Goal: Contribute content: Contribute content

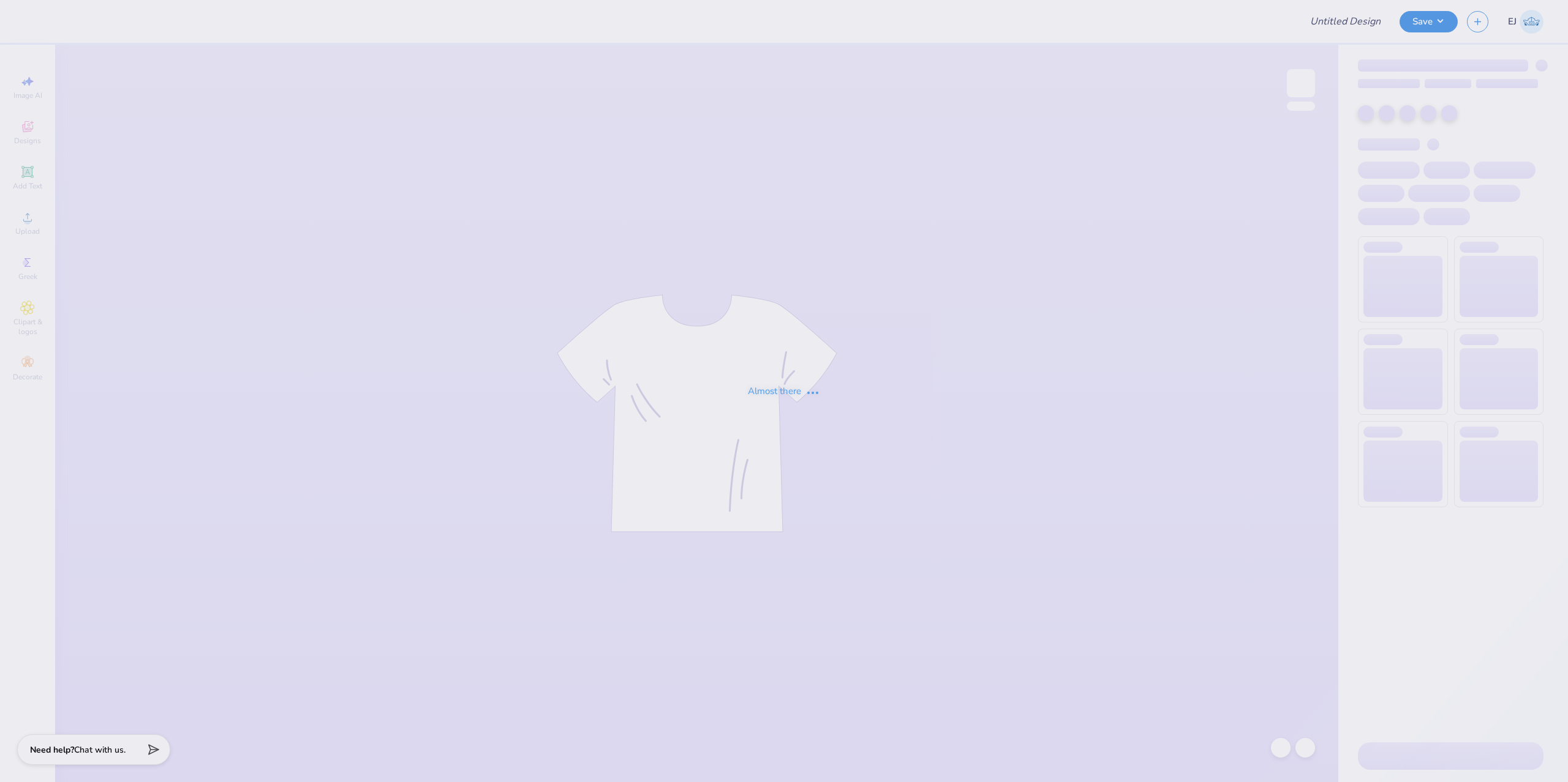
type input "KD Car Wash"
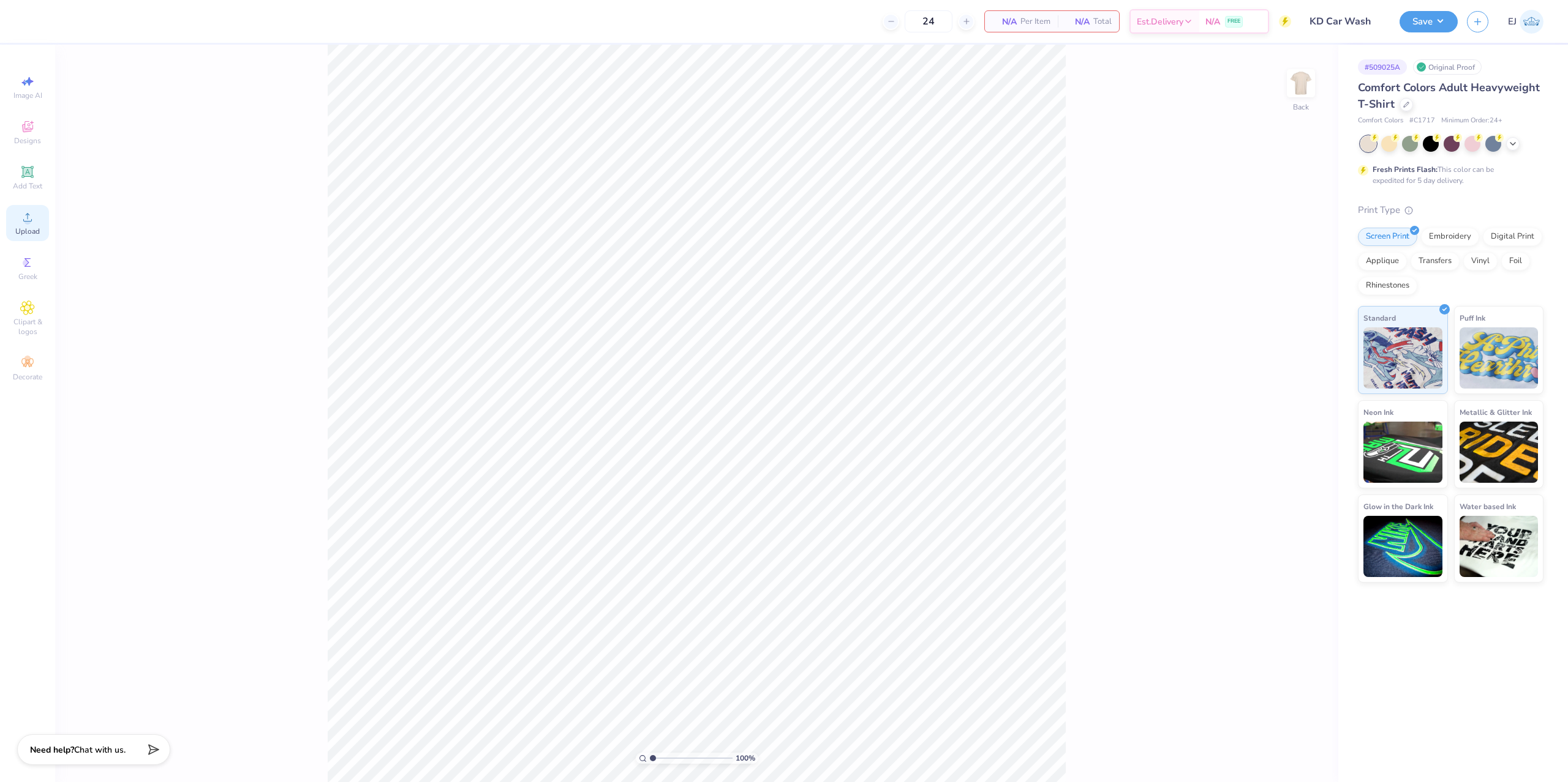
click at [31, 208] on div "Upload" at bounding box center [28, 222] width 43 height 36
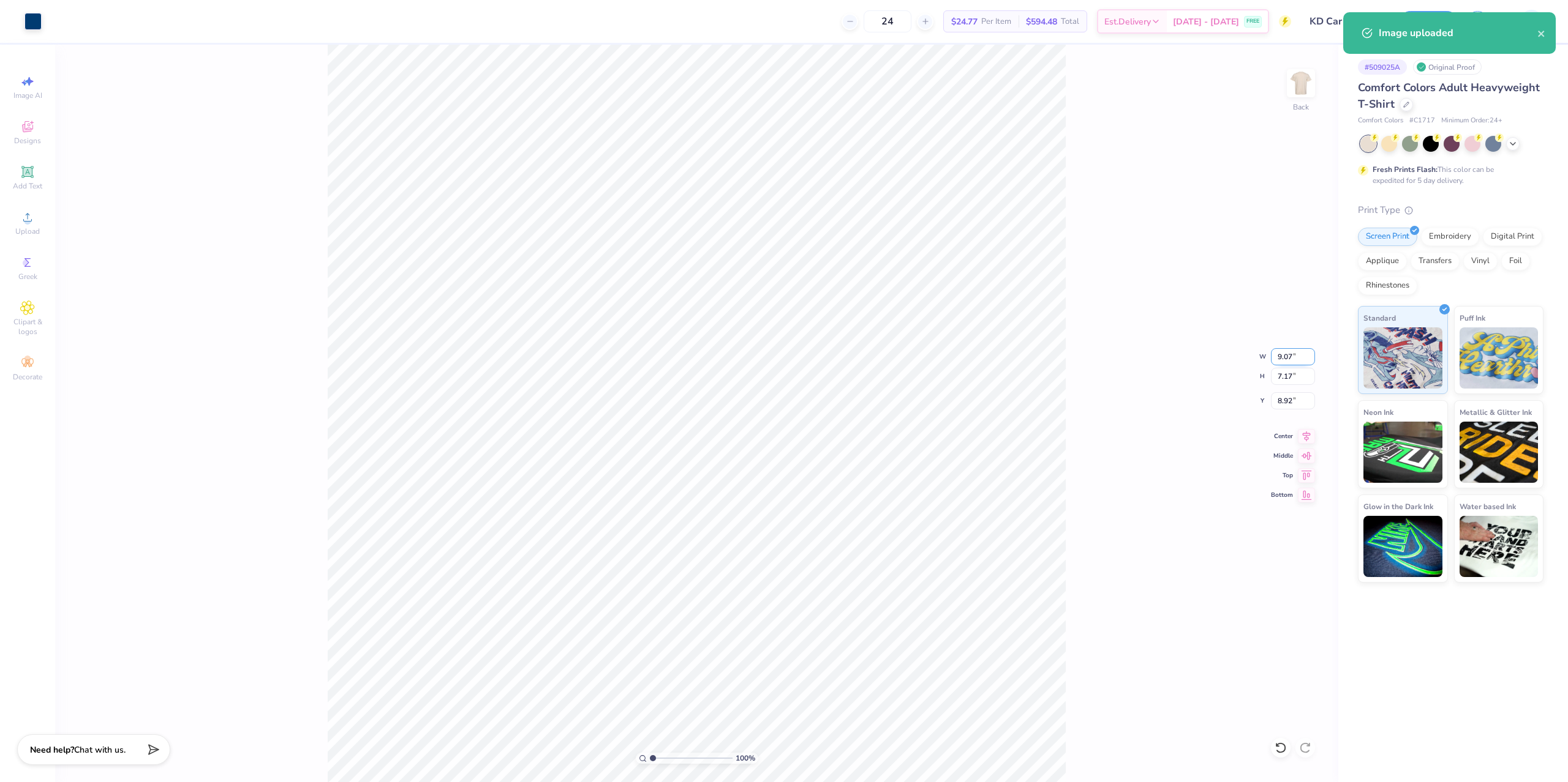
click at [1284, 354] on input "9.07" at bounding box center [1293, 357] width 44 height 17
type input "3.50"
type input "2.77"
click at [1291, 402] on input "3.34" at bounding box center [1293, 401] width 44 height 17
type input "3.00"
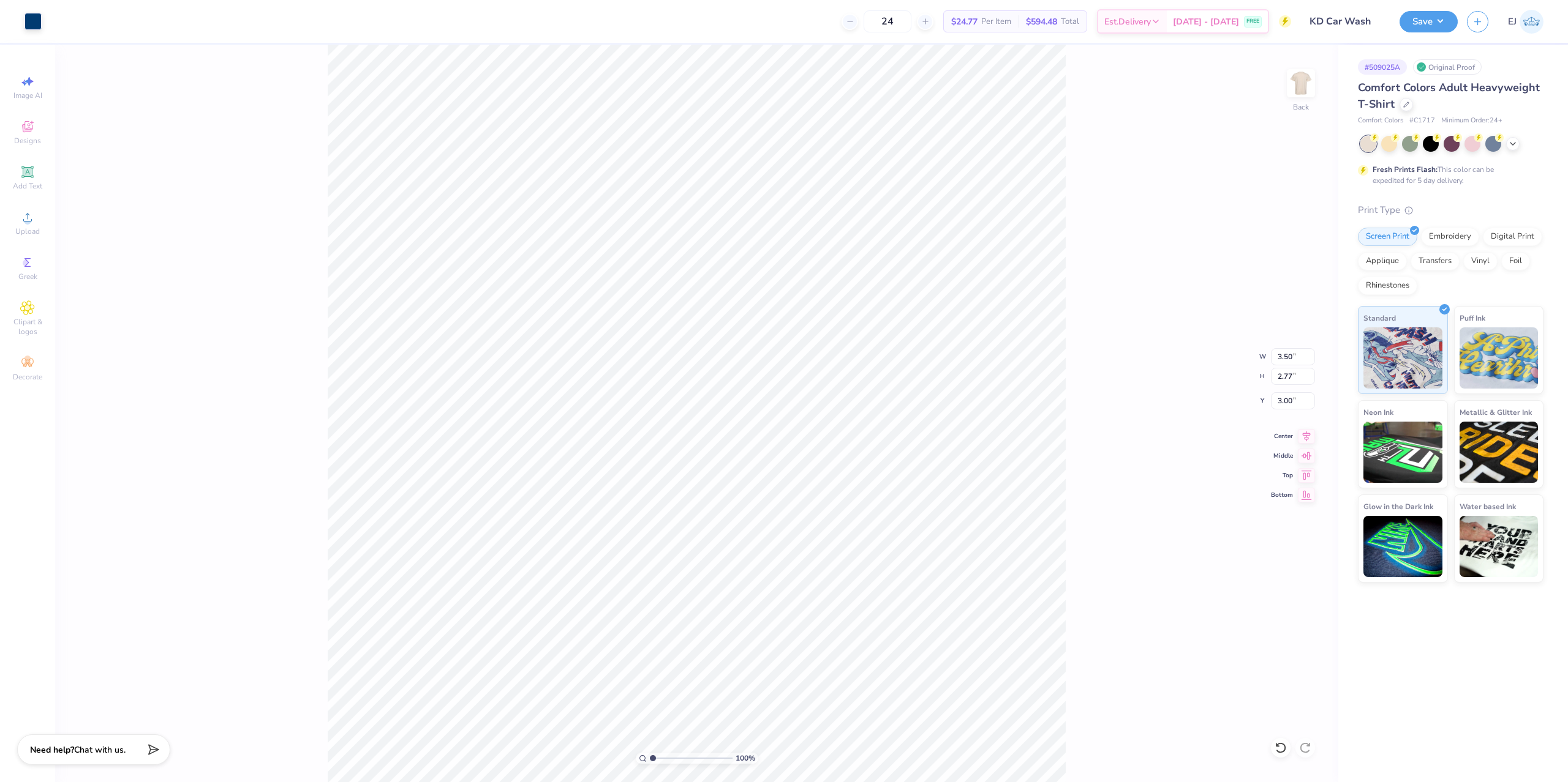
click at [1306, 49] on div "100 % Back W 3.50 3.50 " H 2.77 2.77 " Y 3.00 3.00 " Center Middle Top Bottom" at bounding box center [696, 414] width 1283 height 738
click at [1304, 82] on img at bounding box center [1301, 83] width 49 height 49
click at [34, 223] on icon at bounding box center [27, 217] width 15 height 15
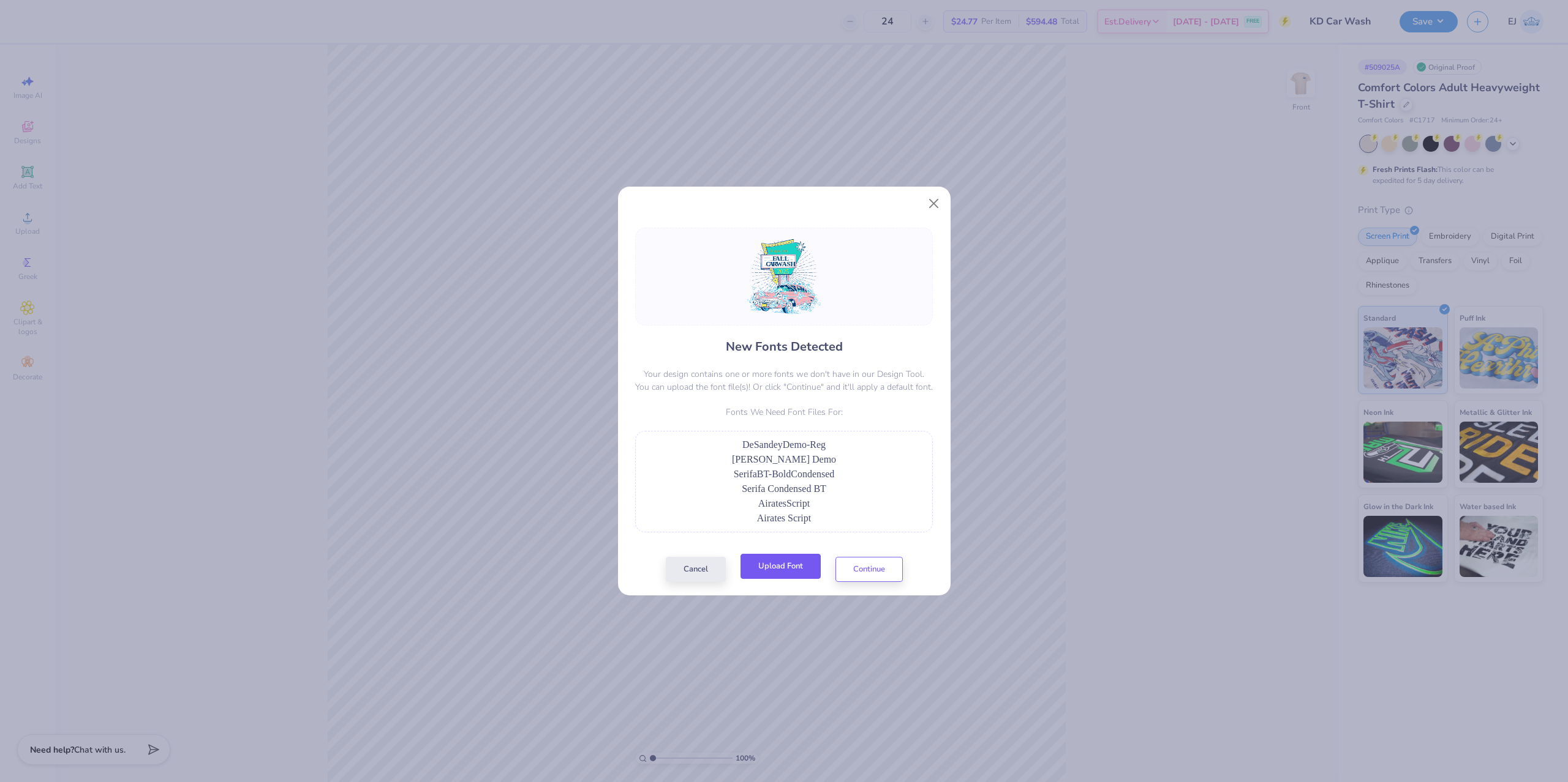
click at [776, 572] on button "Upload Font" at bounding box center [780, 566] width 80 height 25
click at [800, 575] on button "Upload Font" at bounding box center [780, 566] width 80 height 25
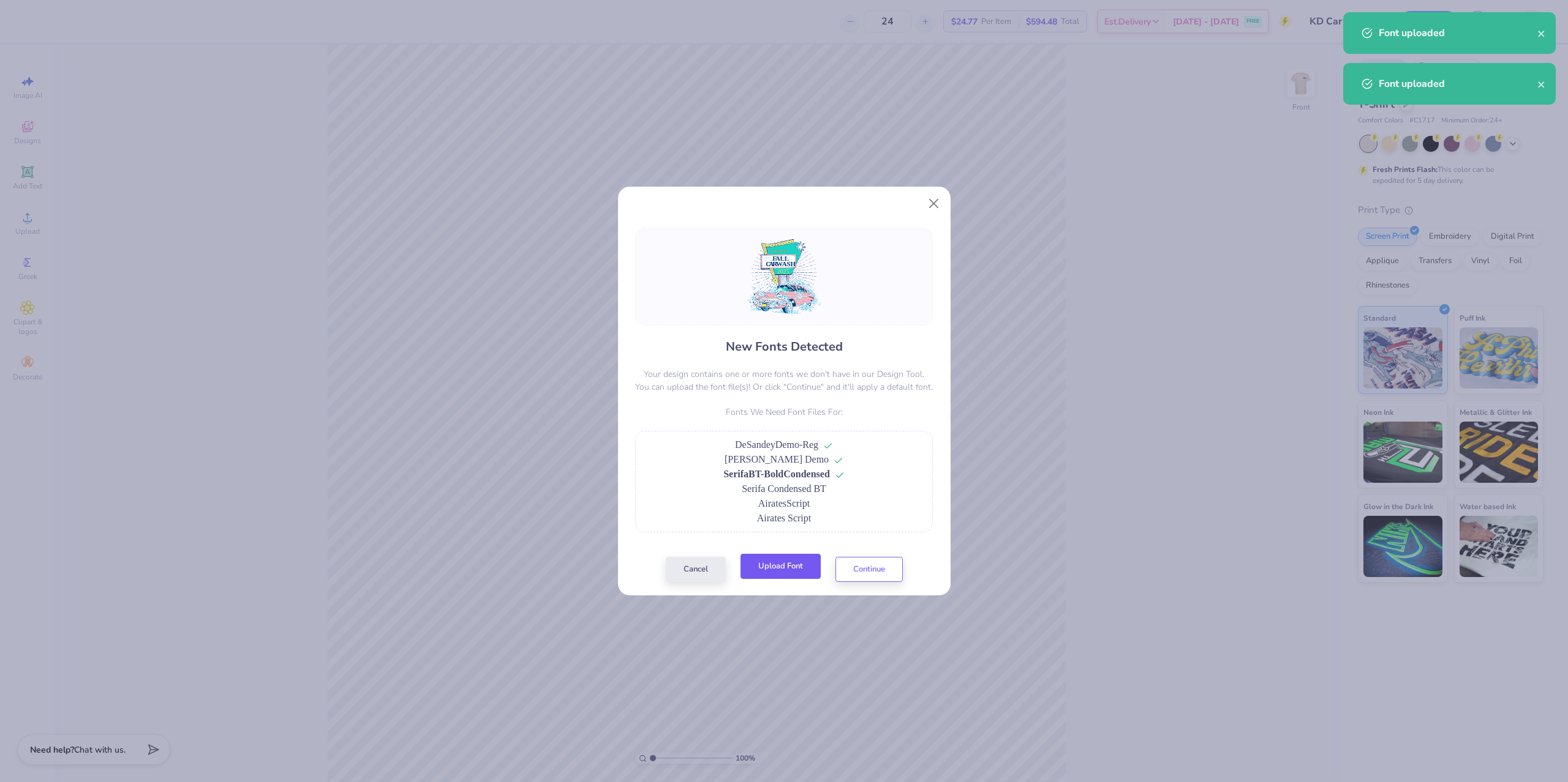
click at [799, 562] on button "Upload Font" at bounding box center [780, 566] width 80 height 25
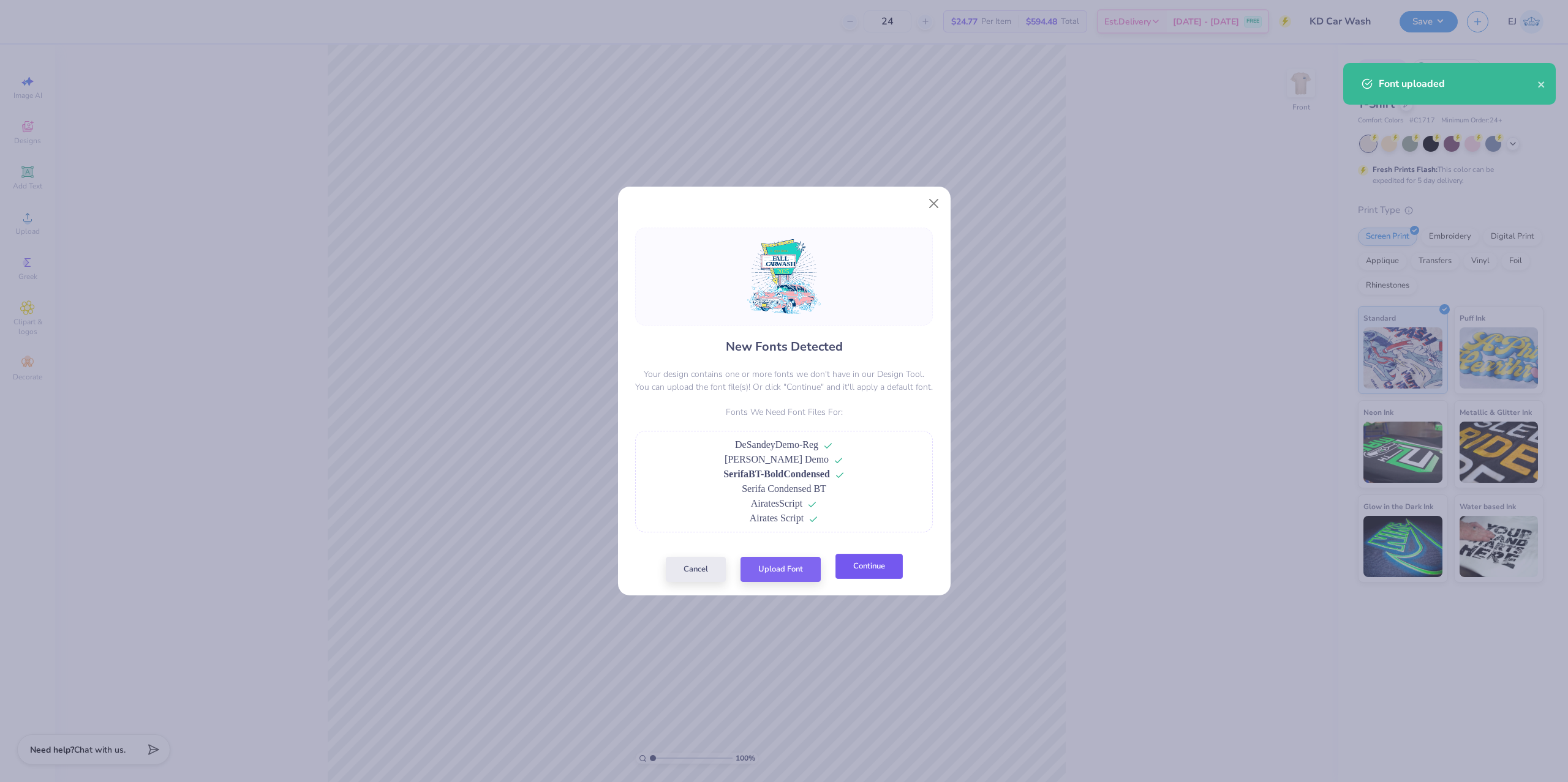
click at [883, 578] on button "Continue" at bounding box center [869, 566] width 67 height 25
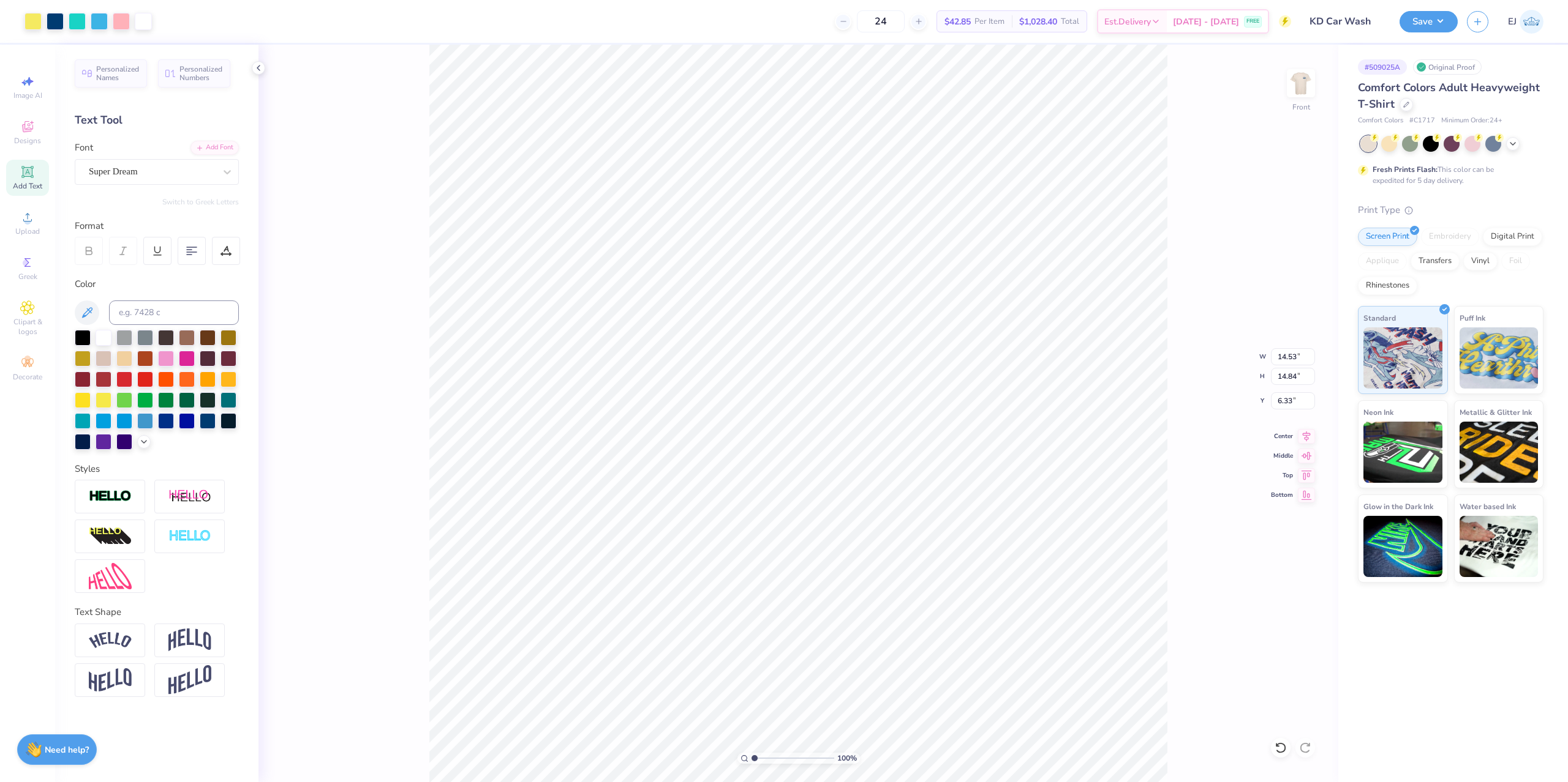
type input "14.53"
type input "14.84"
type input "6.33"
click at [769, 759] on input "range" at bounding box center [792, 758] width 83 height 11
type input "2.9"
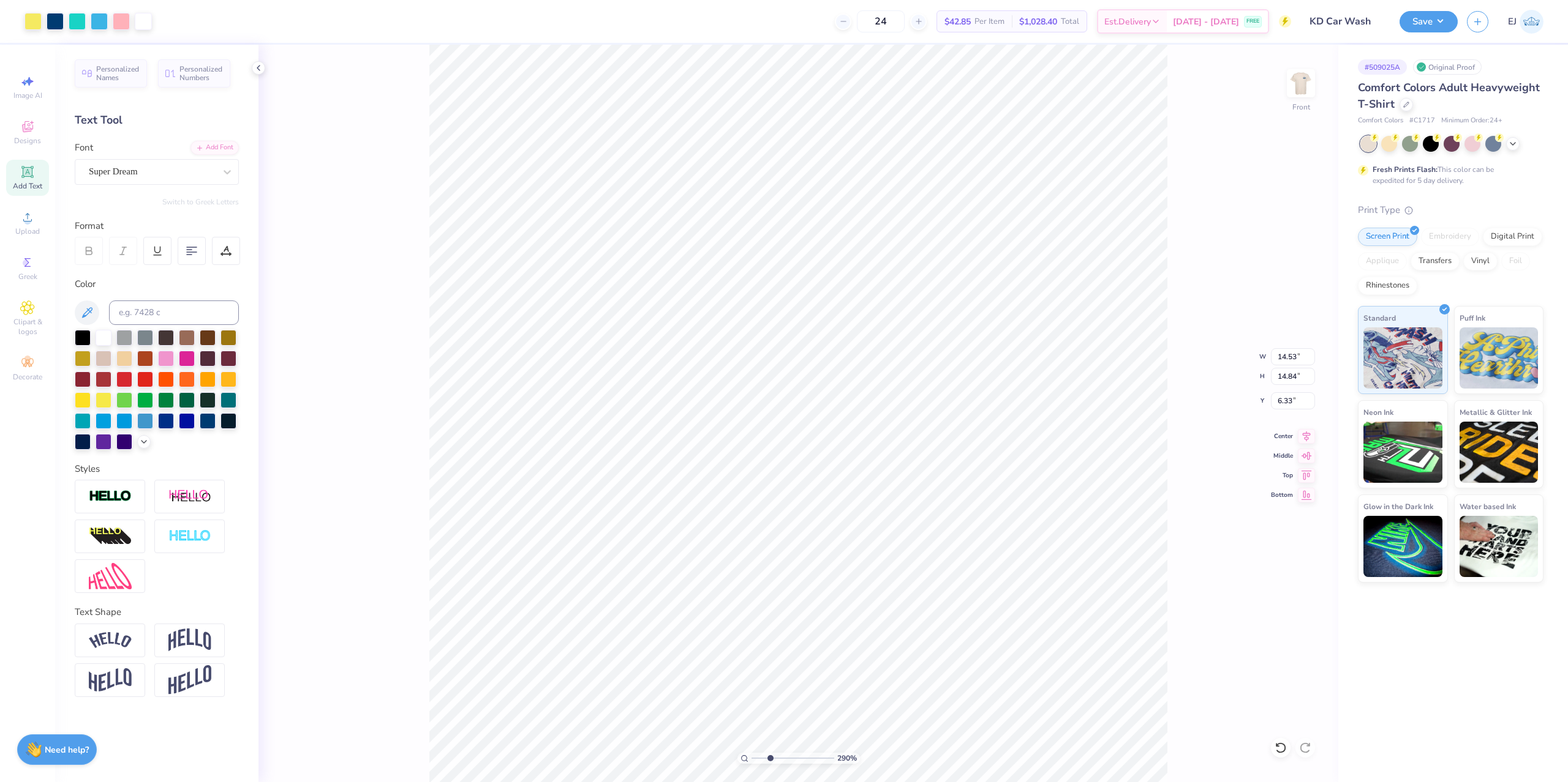
type input "3.40"
type input "0.60"
type input "7.78"
type input "14.53"
type input "14.84"
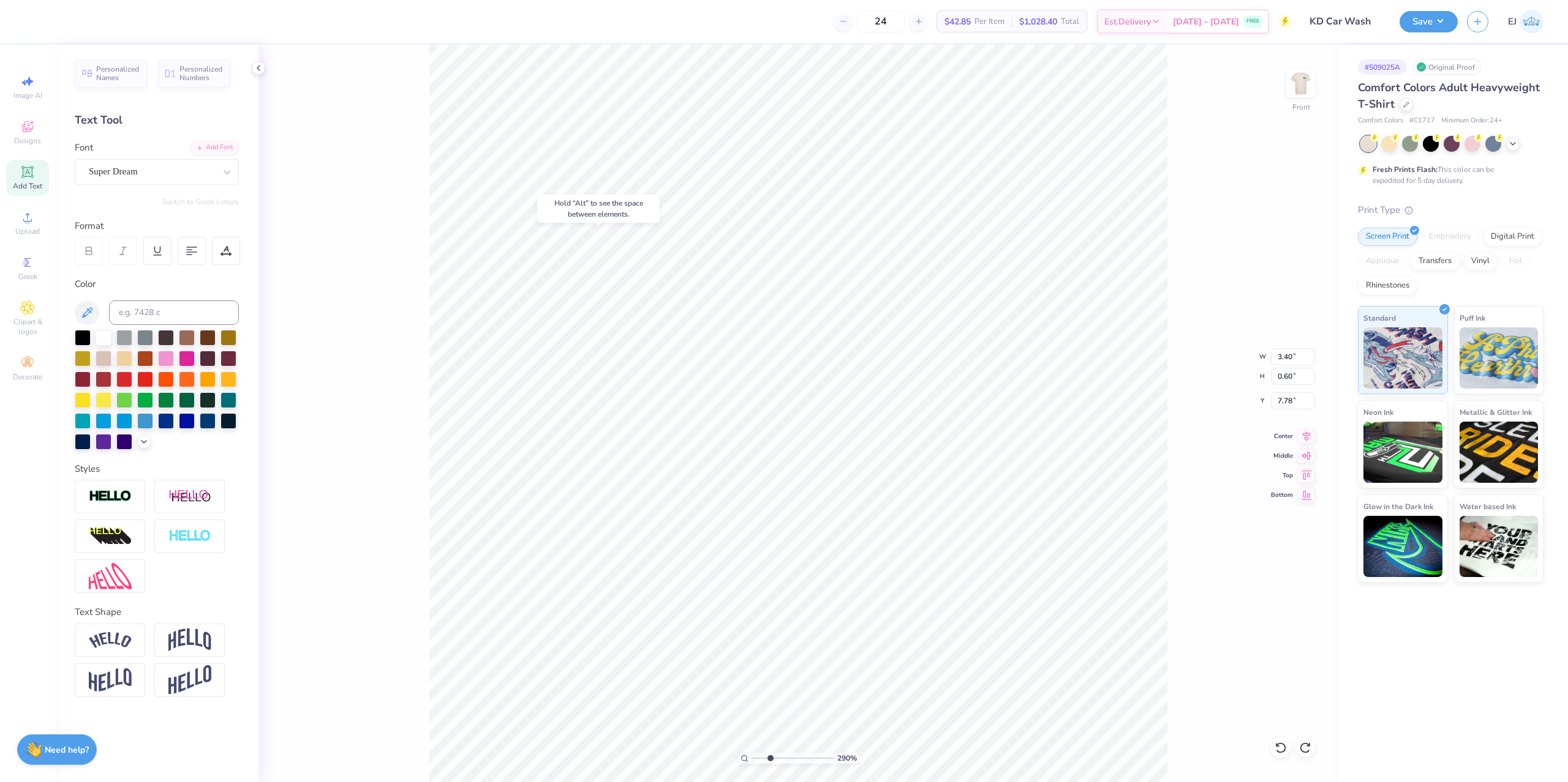
type input "6.33"
type input "8.43"
drag, startPoint x: 75, startPoint y: 153, endPoint x: 90, endPoint y: 158, distance: 15.8
click at [82, 155] on div "Font Super Dream" at bounding box center [157, 163] width 164 height 44
click at [94, 167] on div "Super Dream" at bounding box center [152, 171] width 128 height 19
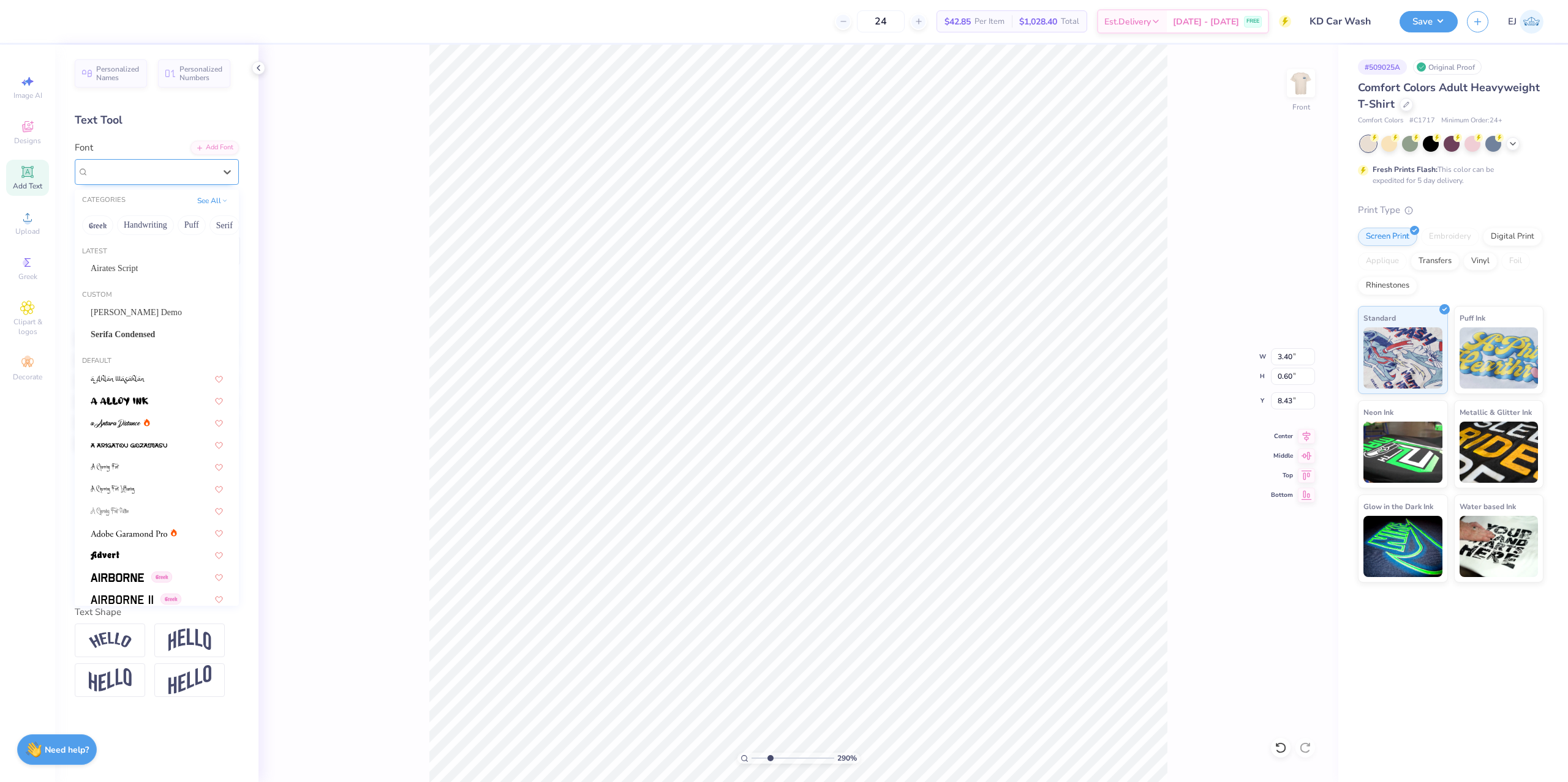
click at [135, 175] on span "Super Dream" at bounding box center [113, 172] width 49 height 14
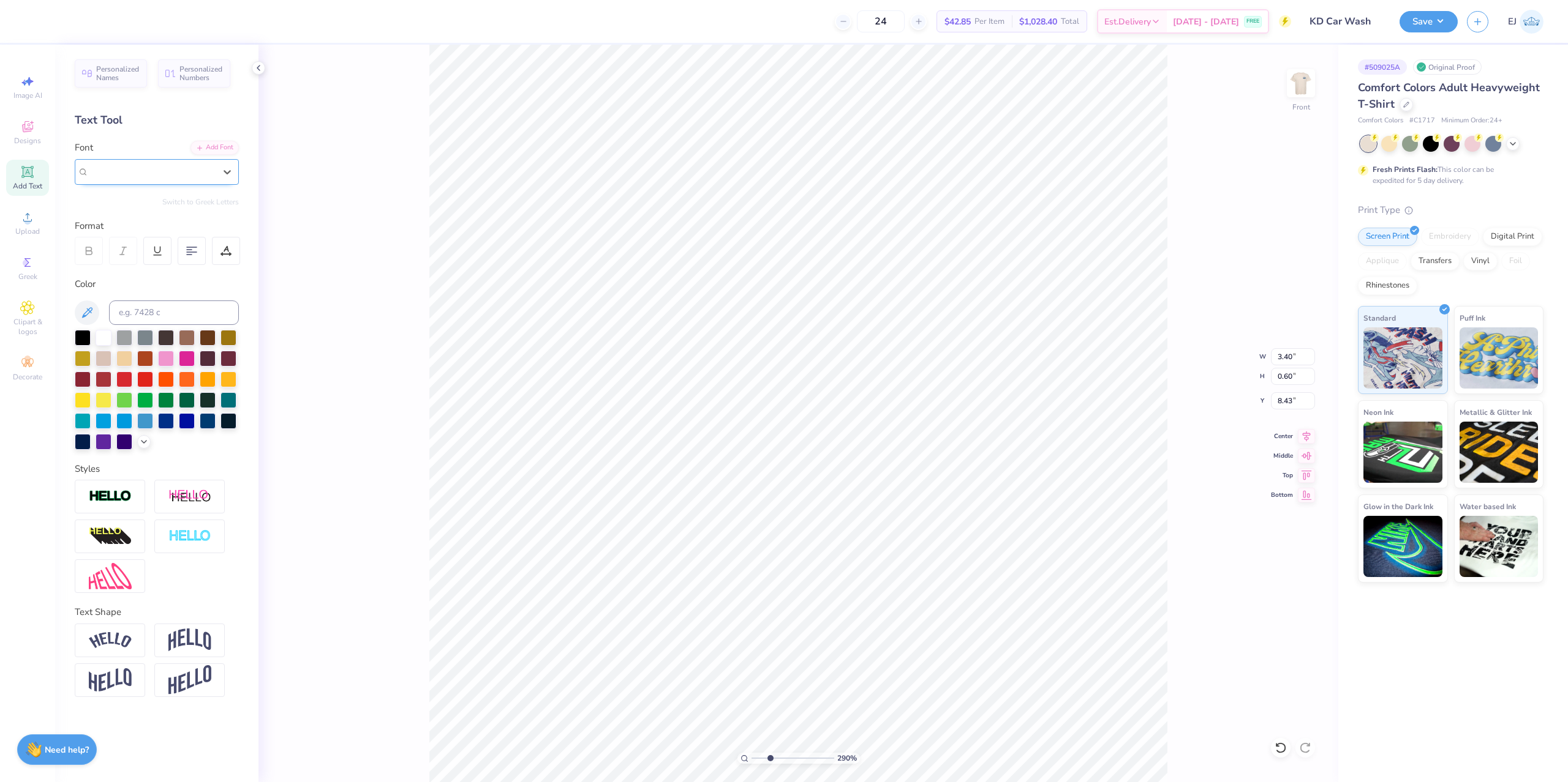
click at [134, 175] on span "Super Dream" at bounding box center [113, 172] width 49 height 14
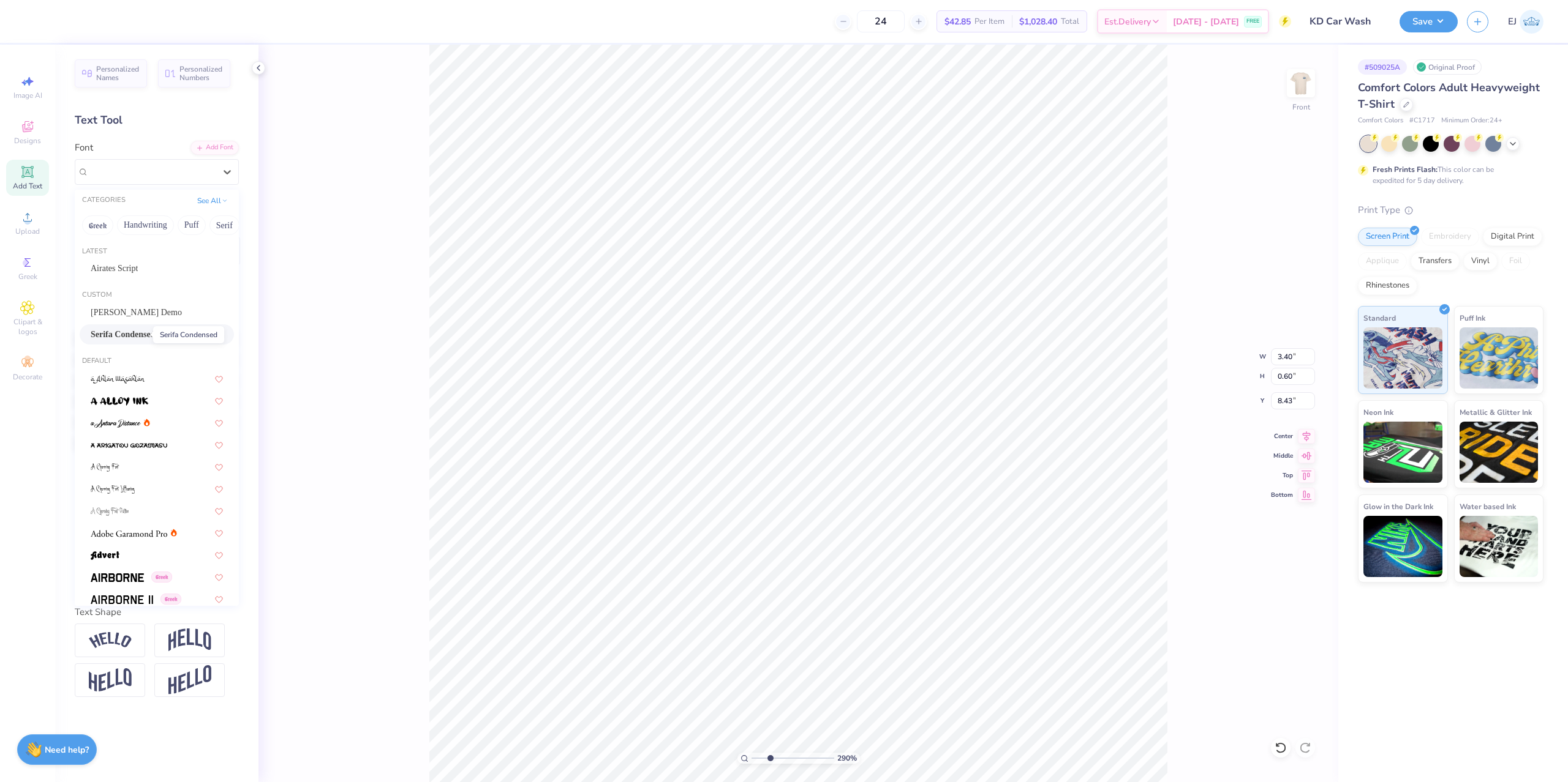
click at [140, 336] on span "Serifa Condensed" at bounding box center [123, 334] width 64 height 13
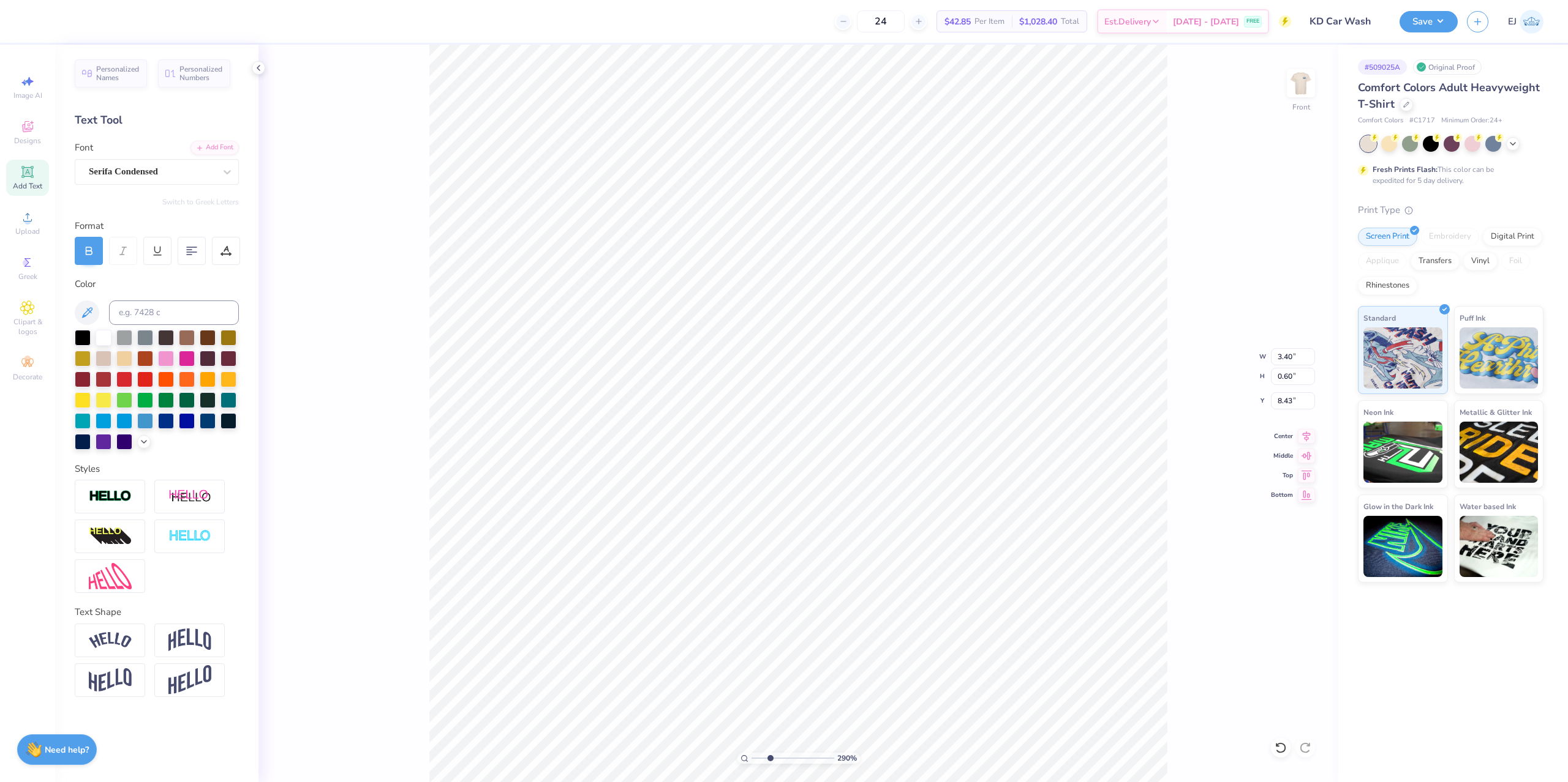
type input "2.77"
type input "0.52"
type input "8.45"
click at [148, 177] on div "Serifa Condensed" at bounding box center [157, 172] width 164 height 26
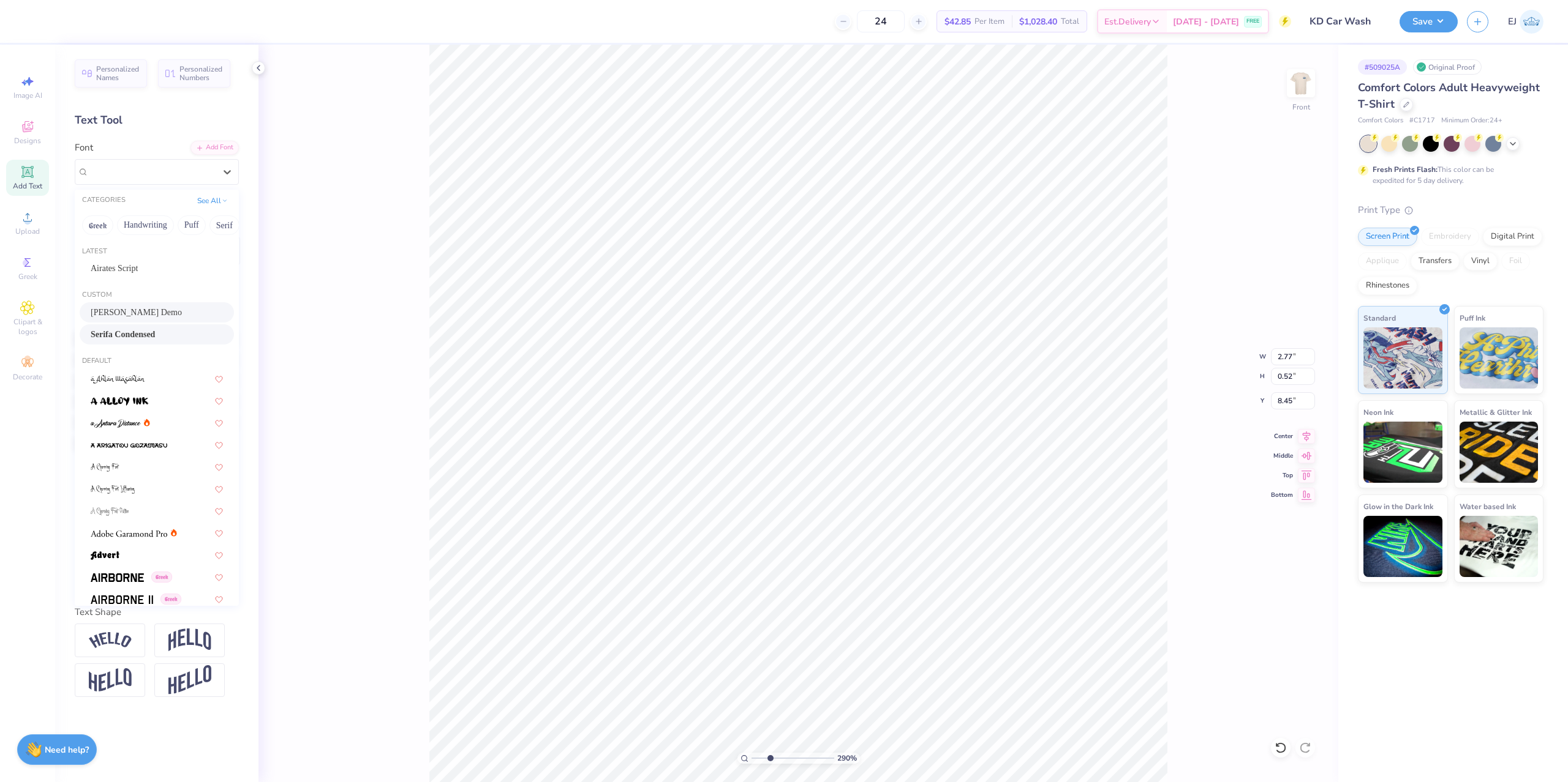
click at [125, 313] on span "[PERSON_NAME] Demo" at bounding box center [136, 312] width 91 height 13
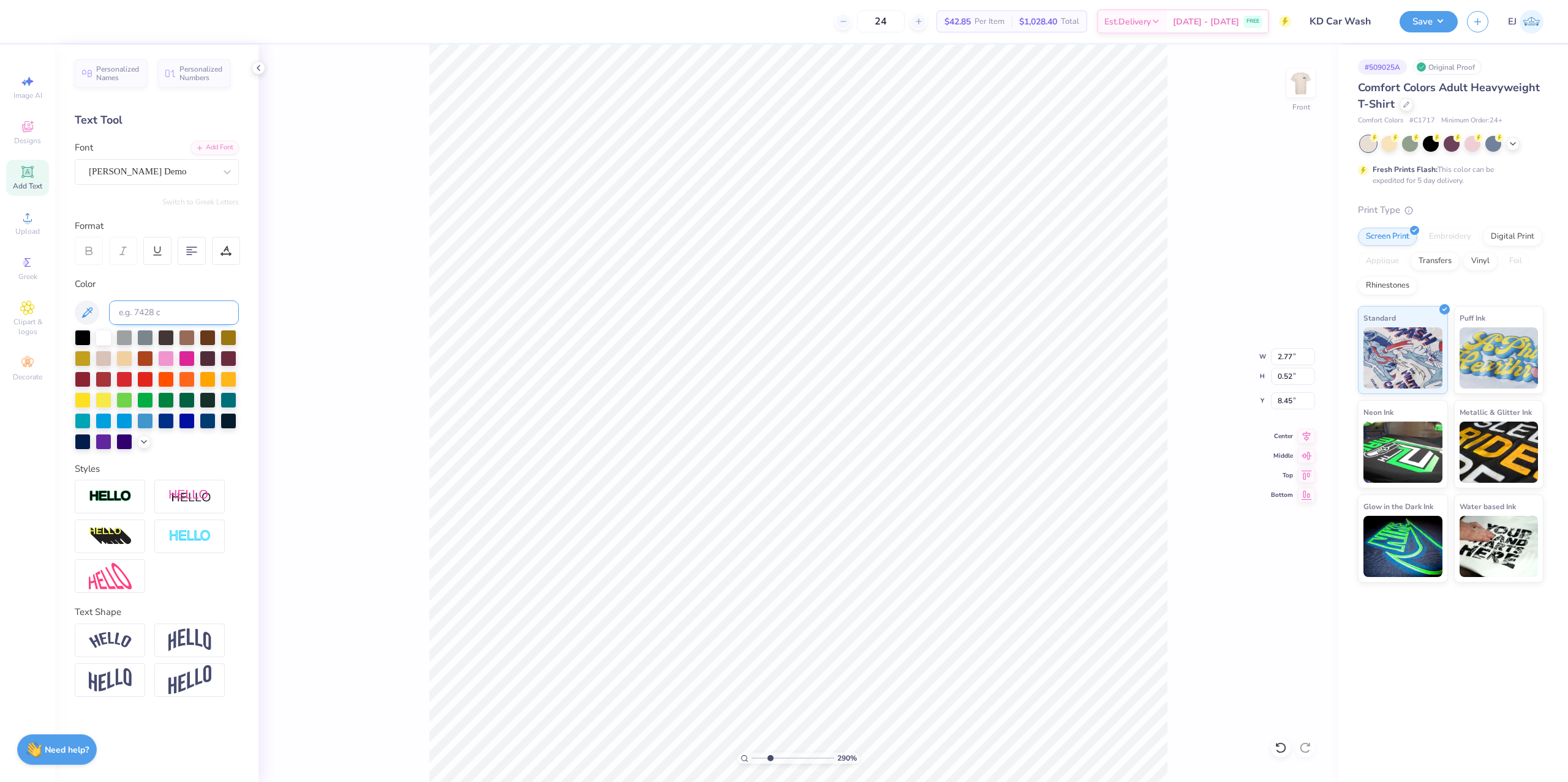
type input "4.96"
type input "1.04"
type input "8.14"
click at [181, 499] on img at bounding box center [190, 496] width 43 height 15
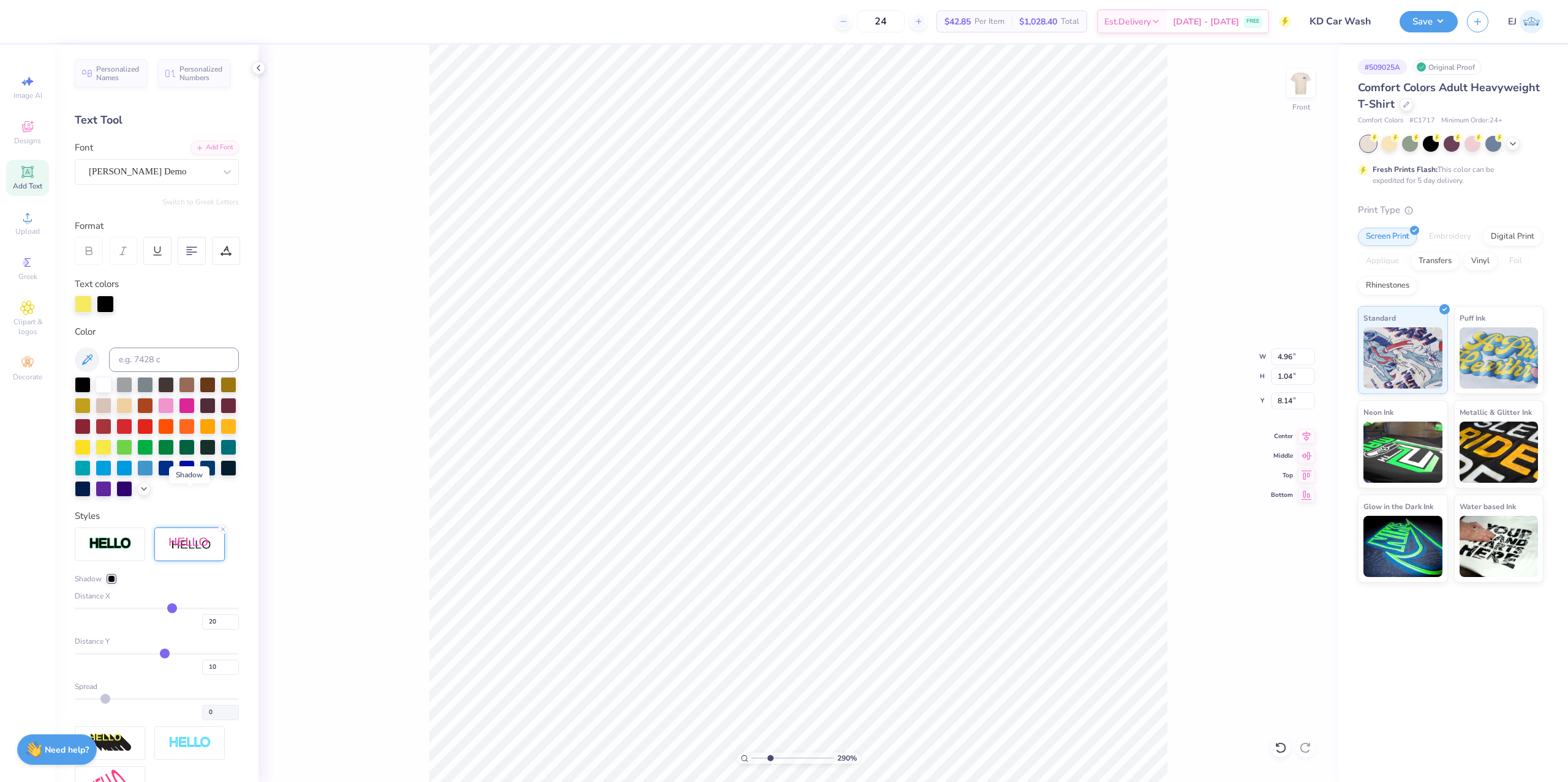
type input "5.95"
type input "1.14"
type input "18"
type input "17"
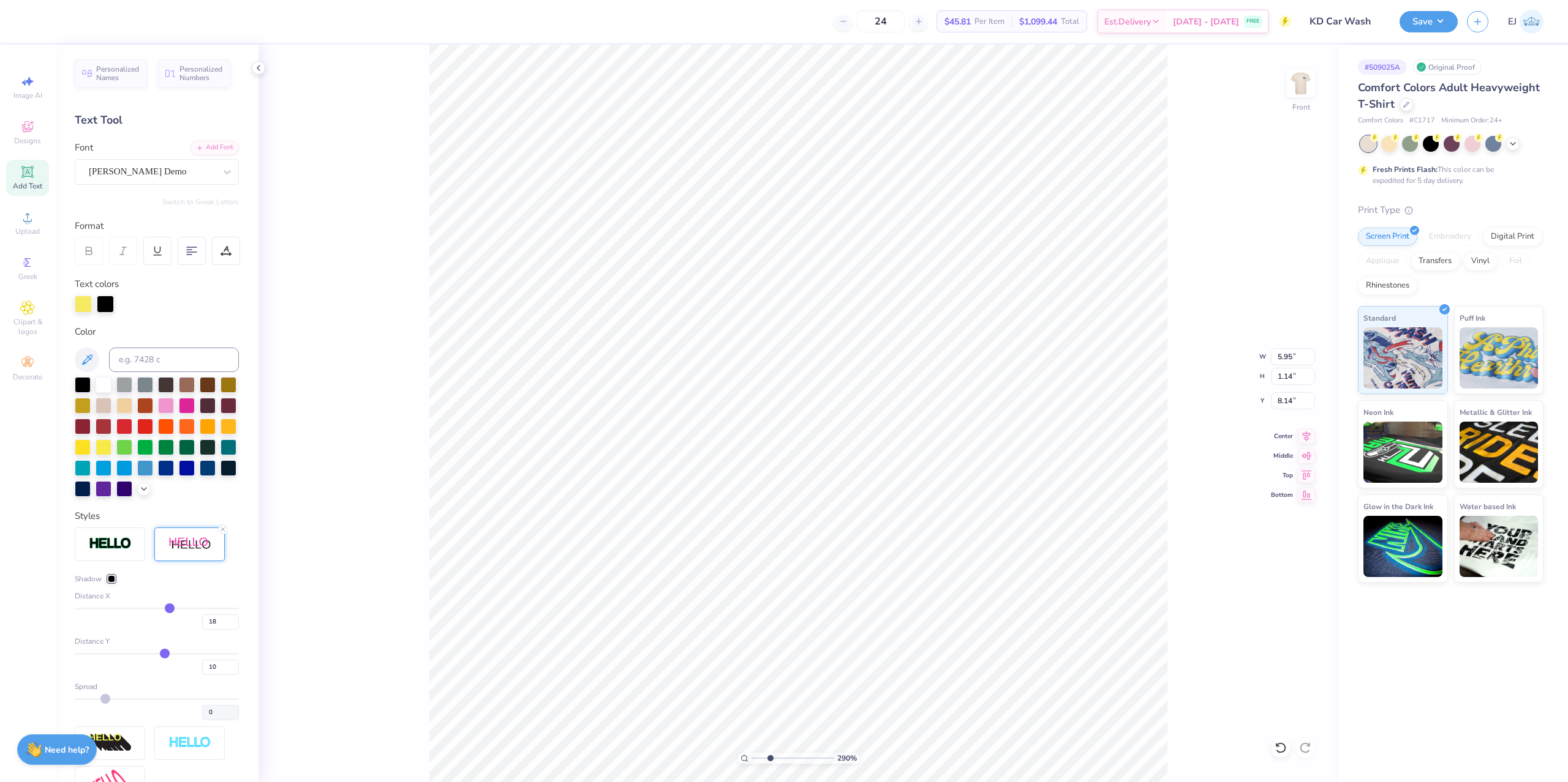
type input "17"
type input "16"
type input "15"
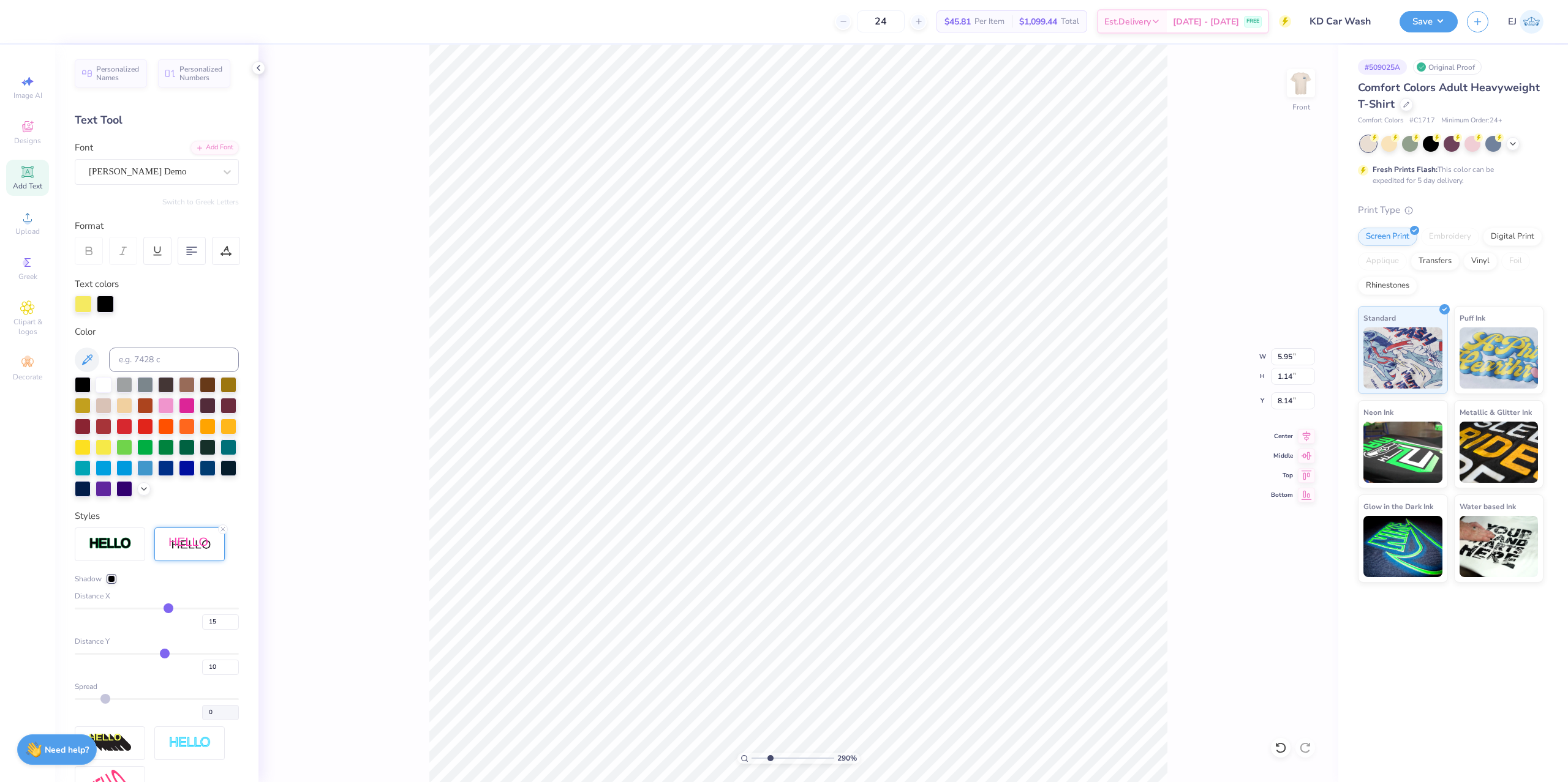
type input "13"
type input "12"
type input "9"
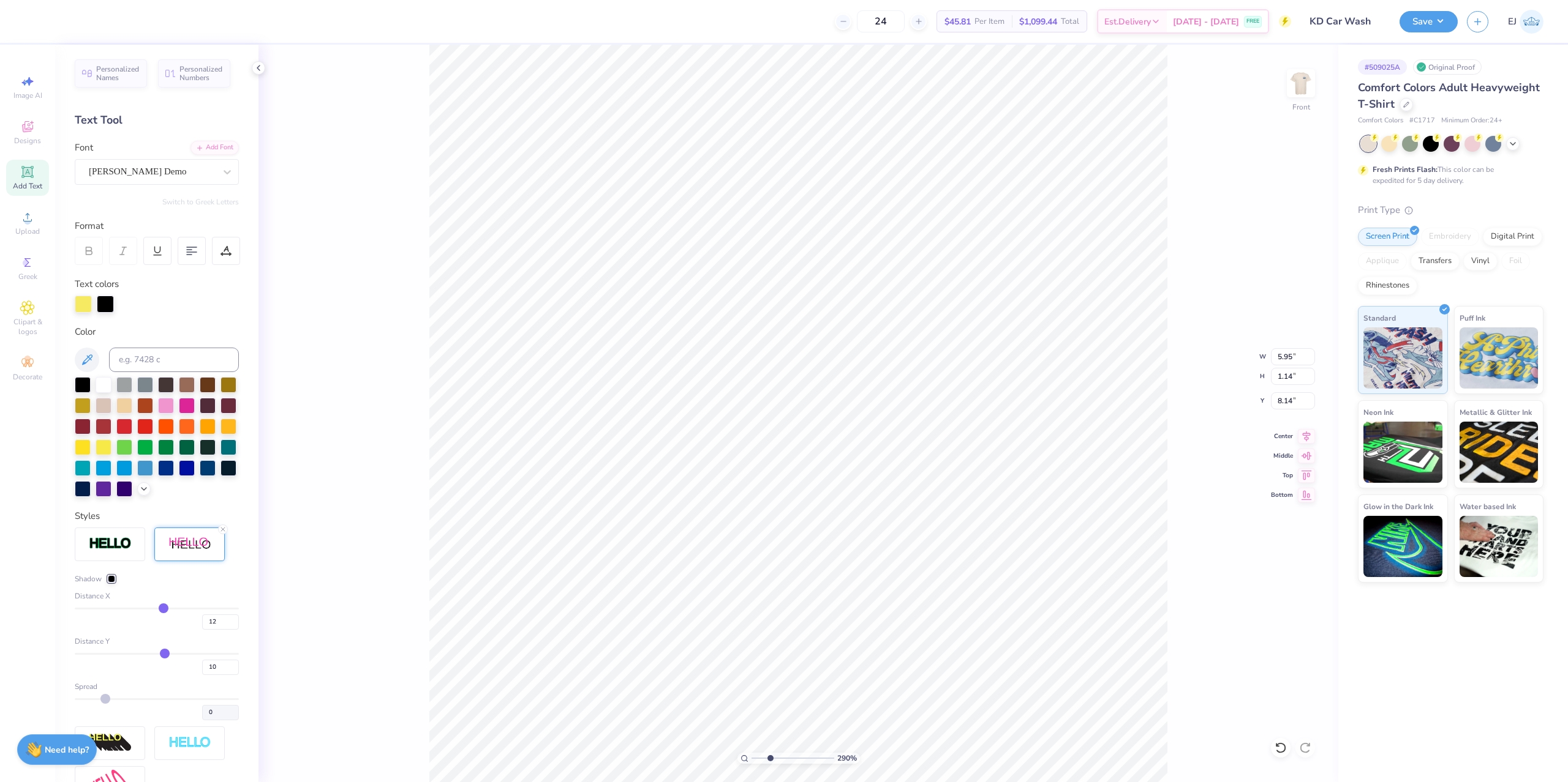
type input "9"
type input "7"
type input "5"
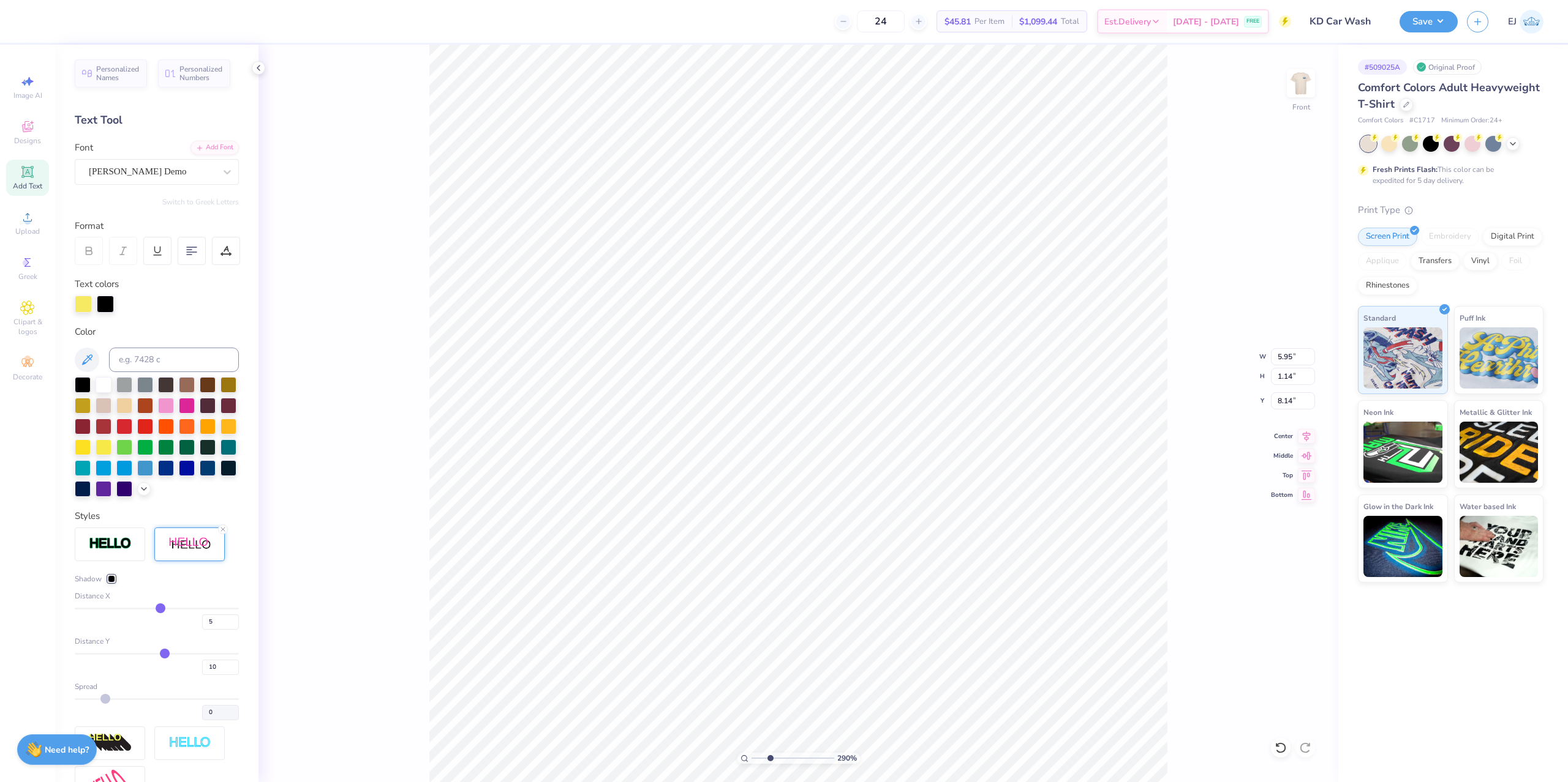
type input "3"
type input "2"
type input "1"
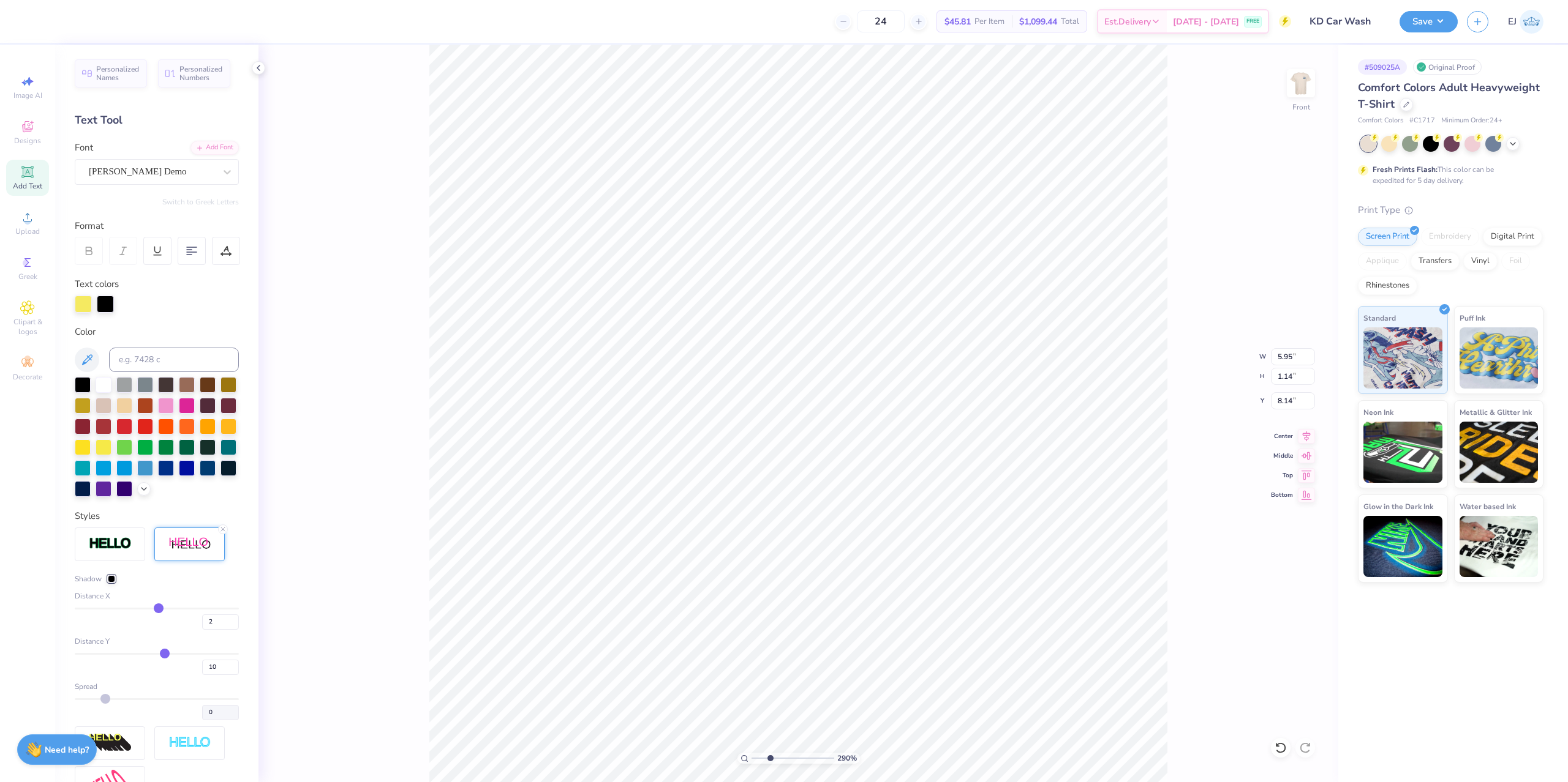
type input "1"
type input "-1"
type input "-2"
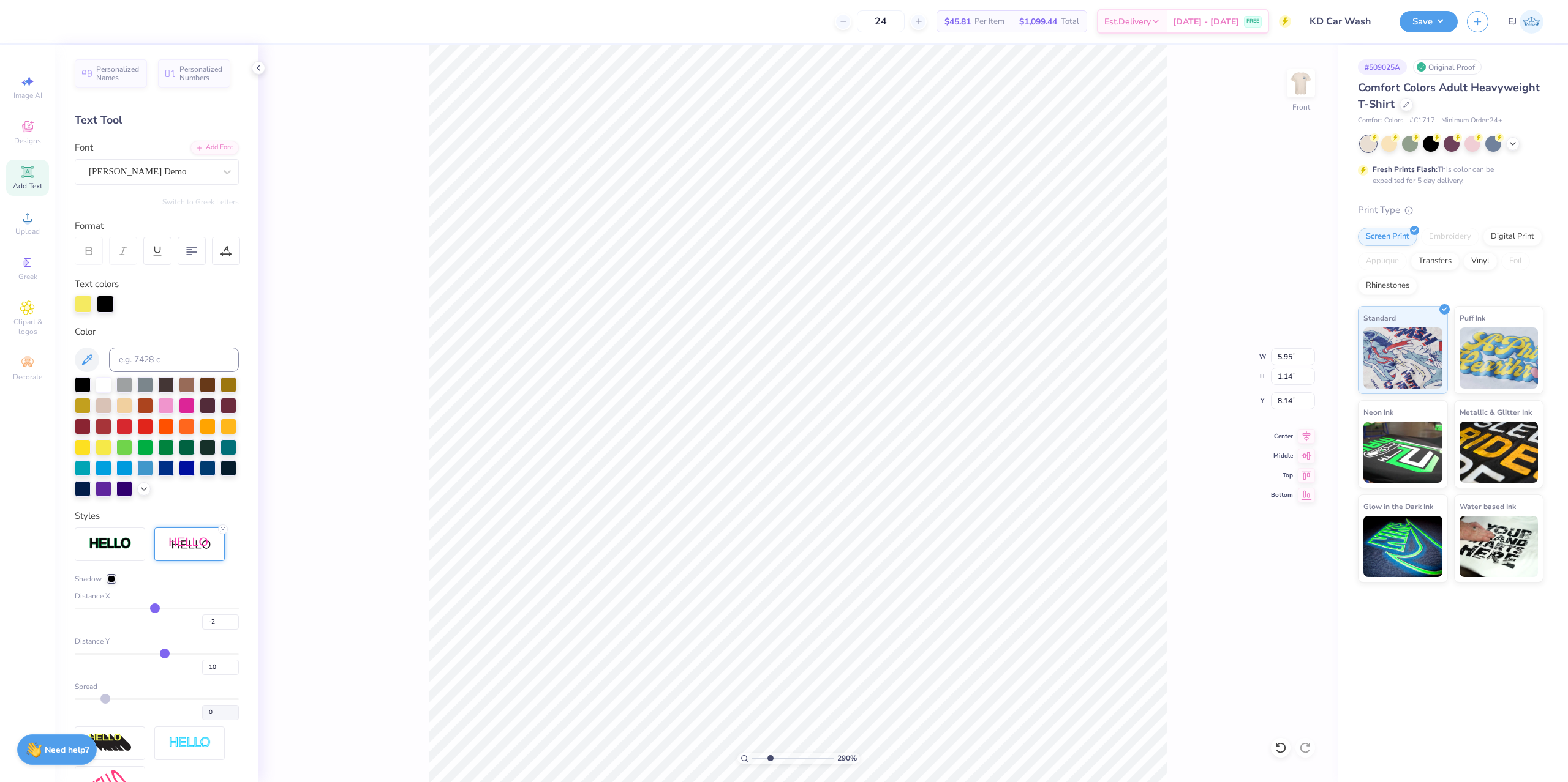
type input "-3"
type input "-4"
type input "-5"
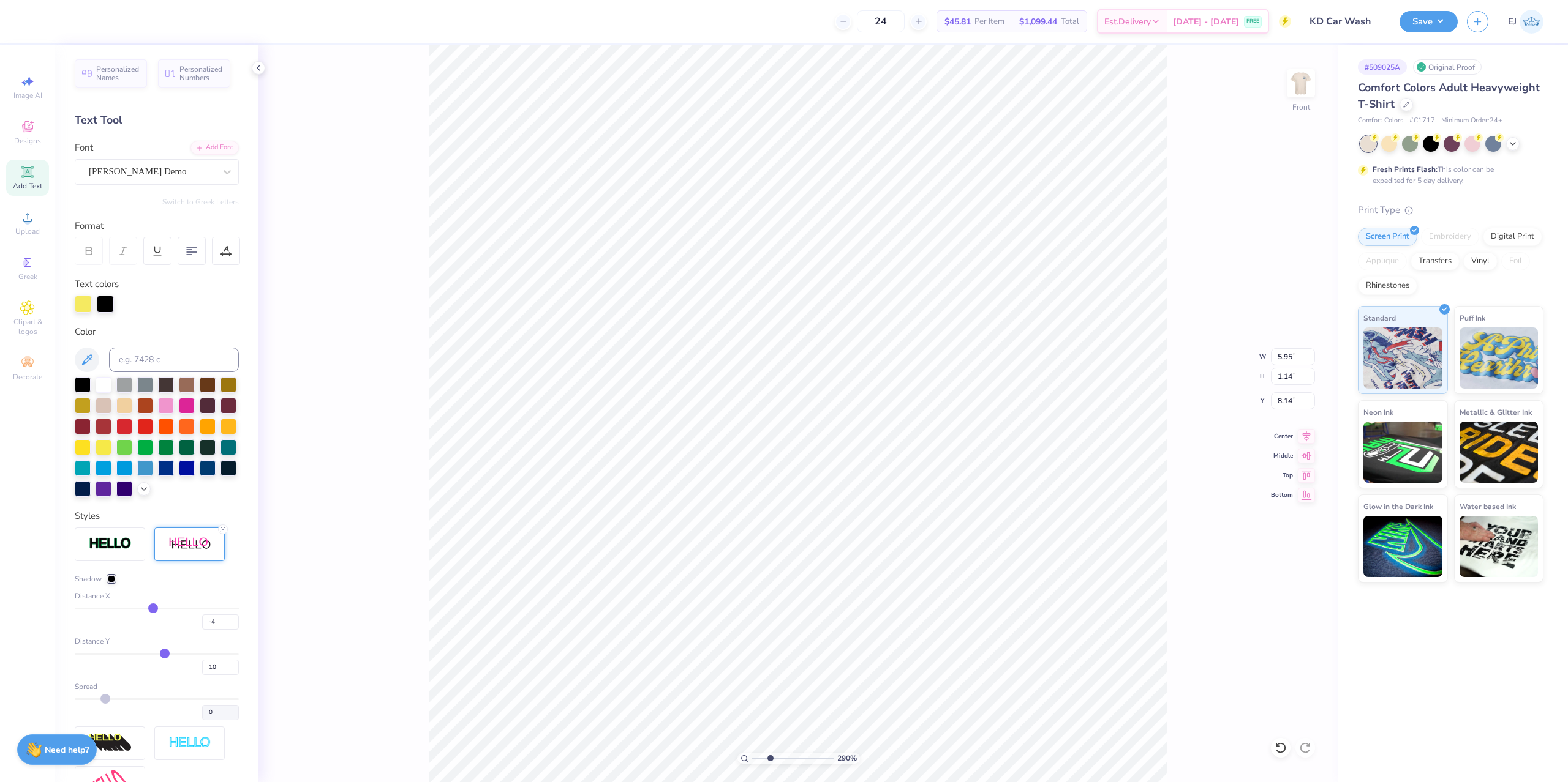
type input "-5"
drag, startPoint x: 171, startPoint y: 609, endPoint x: 153, endPoint y: 609, distance: 18.0
type input "-5"
click at [153, 609] on input "range" at bounding box center [157, 609] width 164 height 2
type input "5.21"
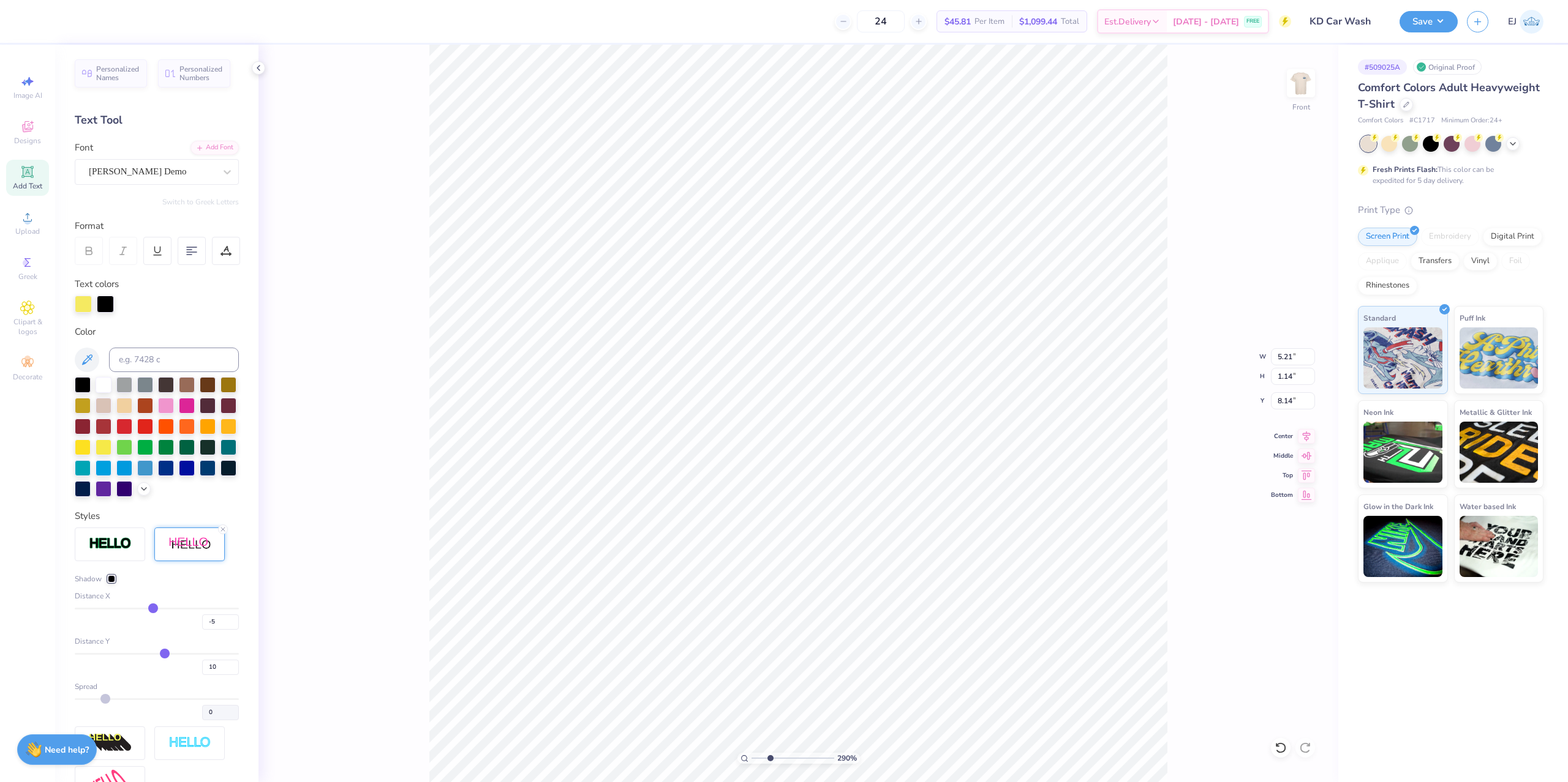
drag, startPoint x: 167, startPoint y: 653, endPoint x: 158, endPoint y: 654, distance: 9.1
click at [158, 654] on div "Distance Y 10" at bounding box center [157, 655] width 164 height 39
type input "9"
type input "8"
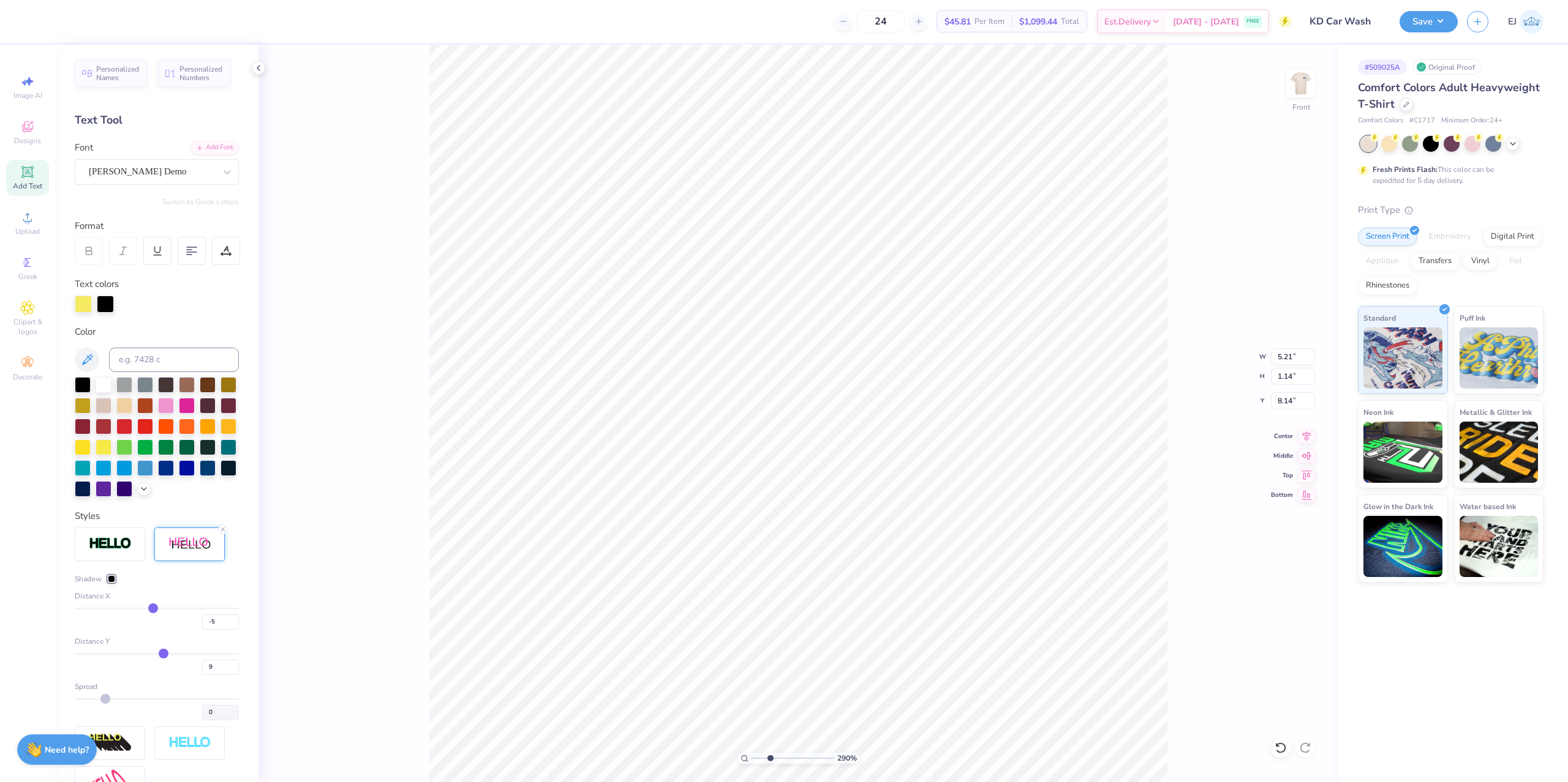
type input "8"
type input "6"
type input "5"
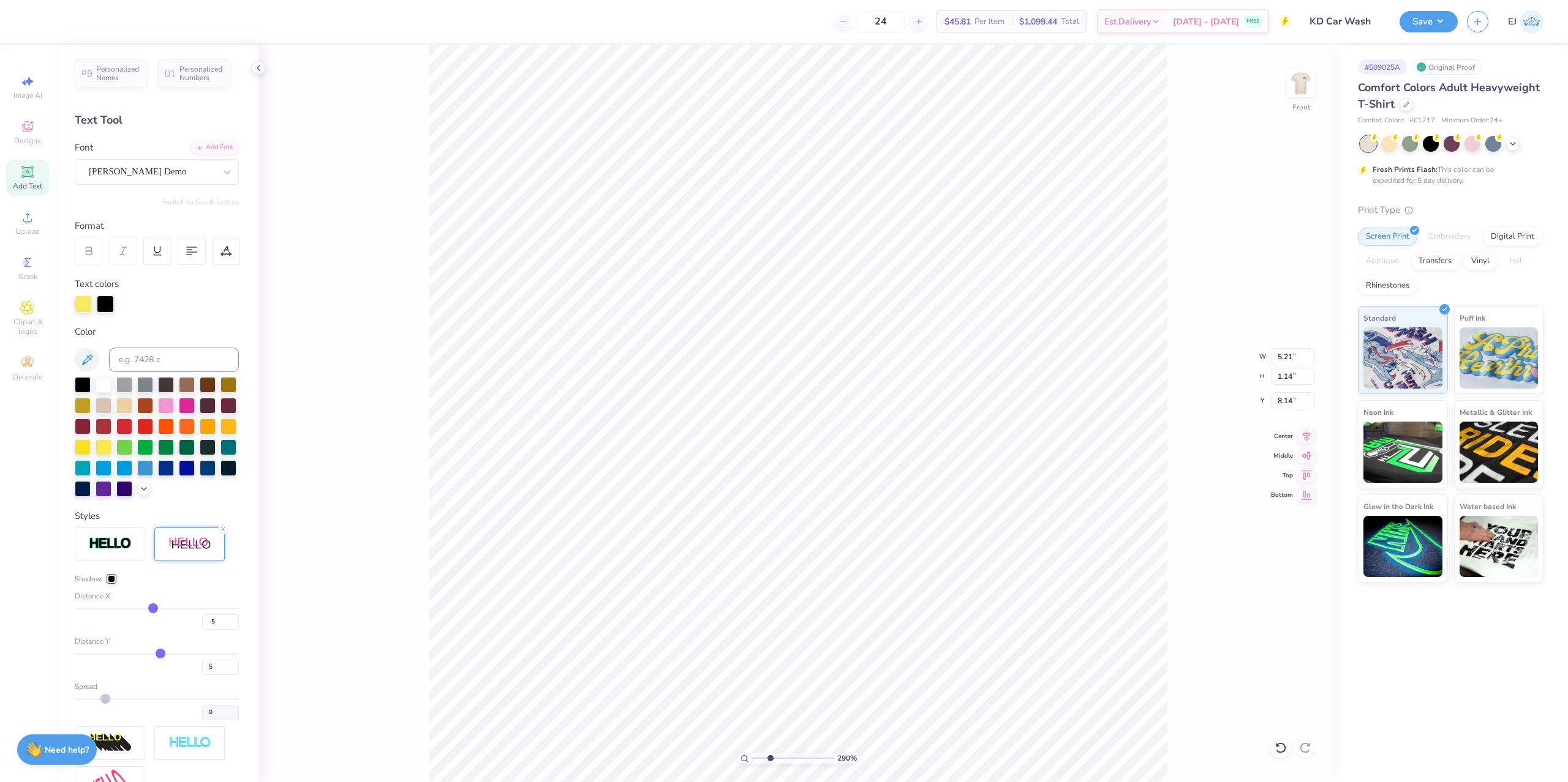
type input "4"
type input "3"
type input "2"
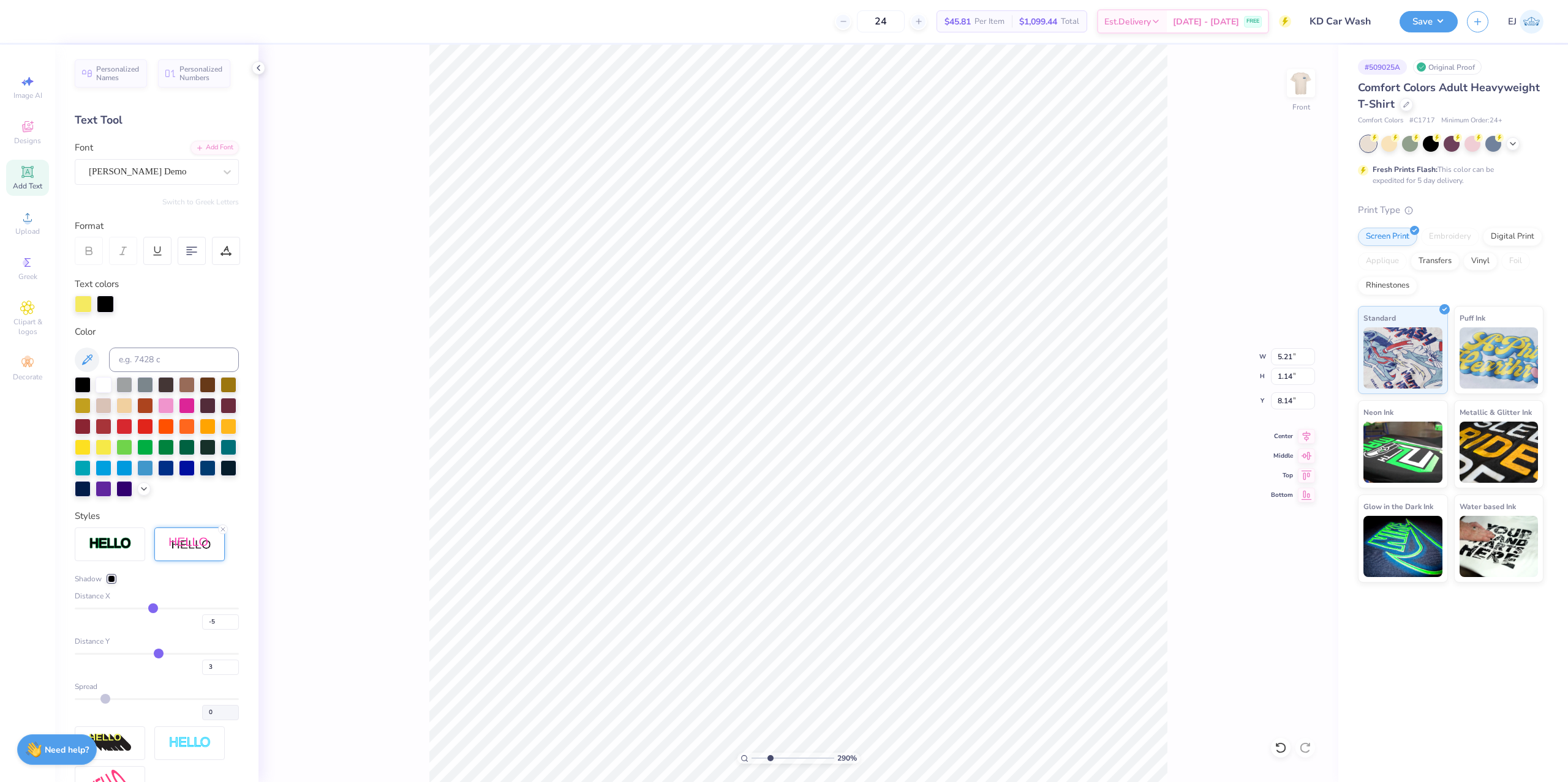
type input "2"
type input "1"
type input "0"
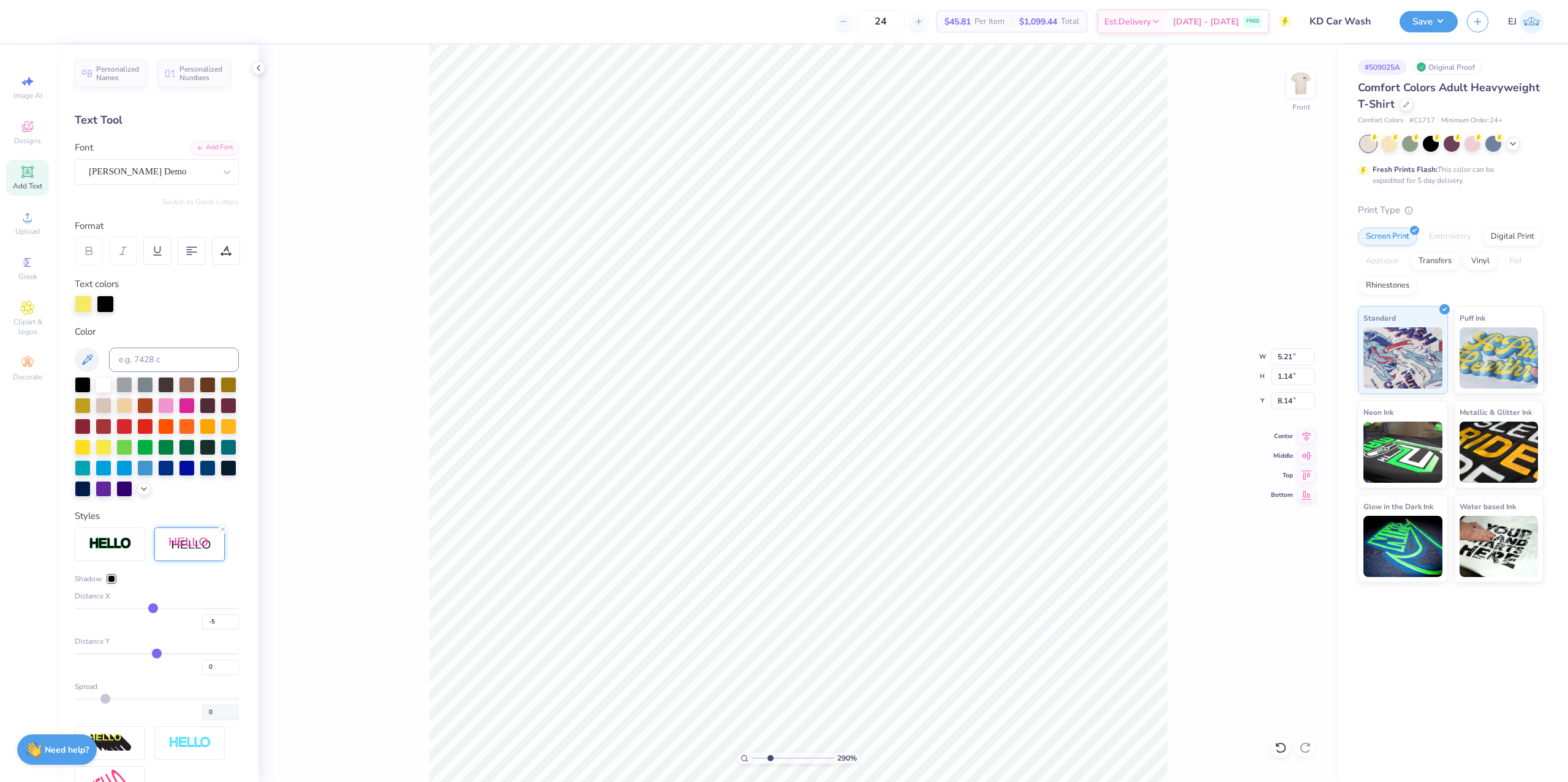
type input "-1"
drag, startPoint x: 164, startPoint y: 654, endPoint x: 156, endPoint y: 655, distance: 8.1
type input "-1"
click at [156, 654] on input "range" at bounding box center [157, 654] width 164 height 2
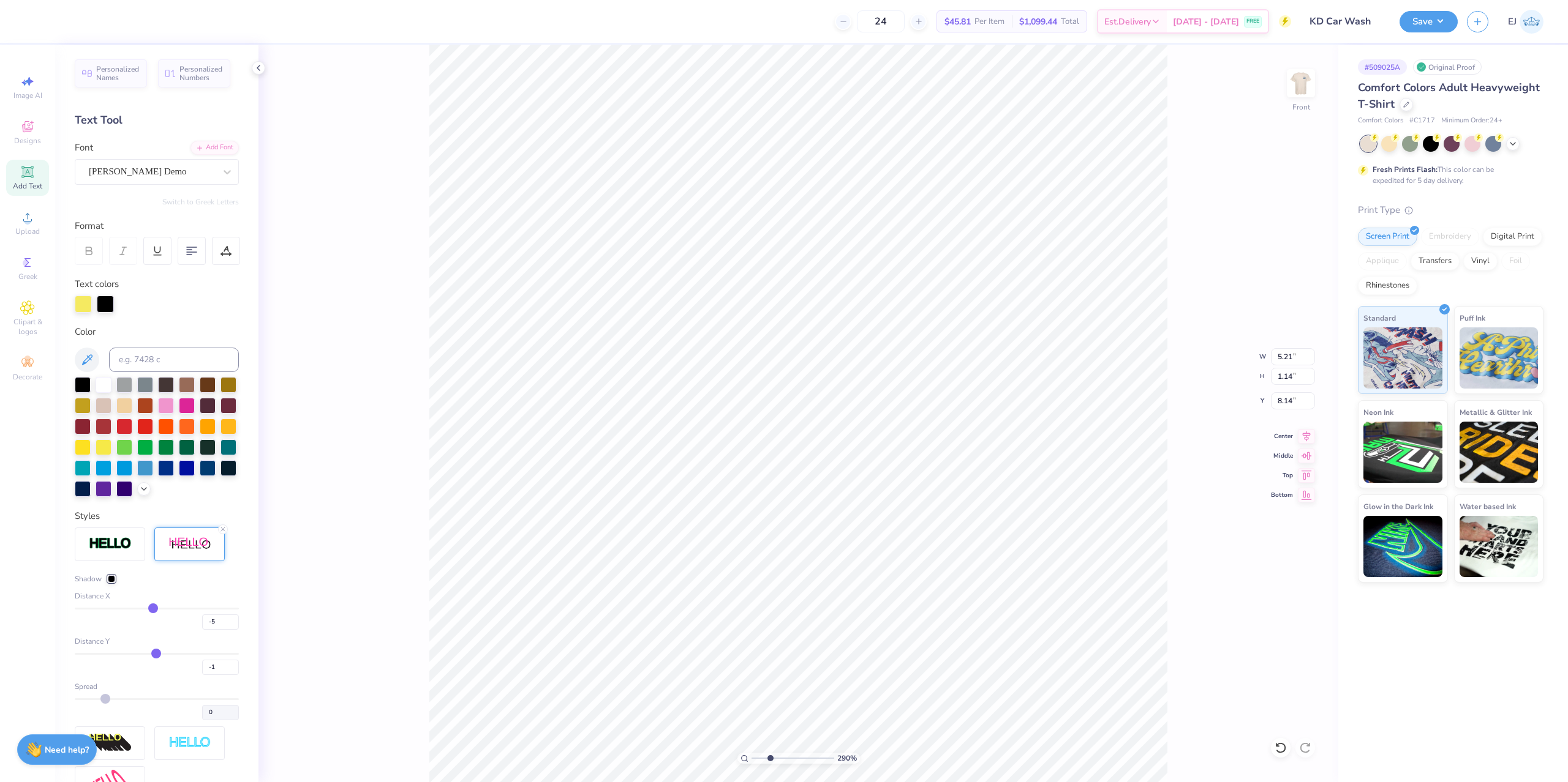
type input "1.05"
type input "8.13"
type input "-4"
type input "-3"
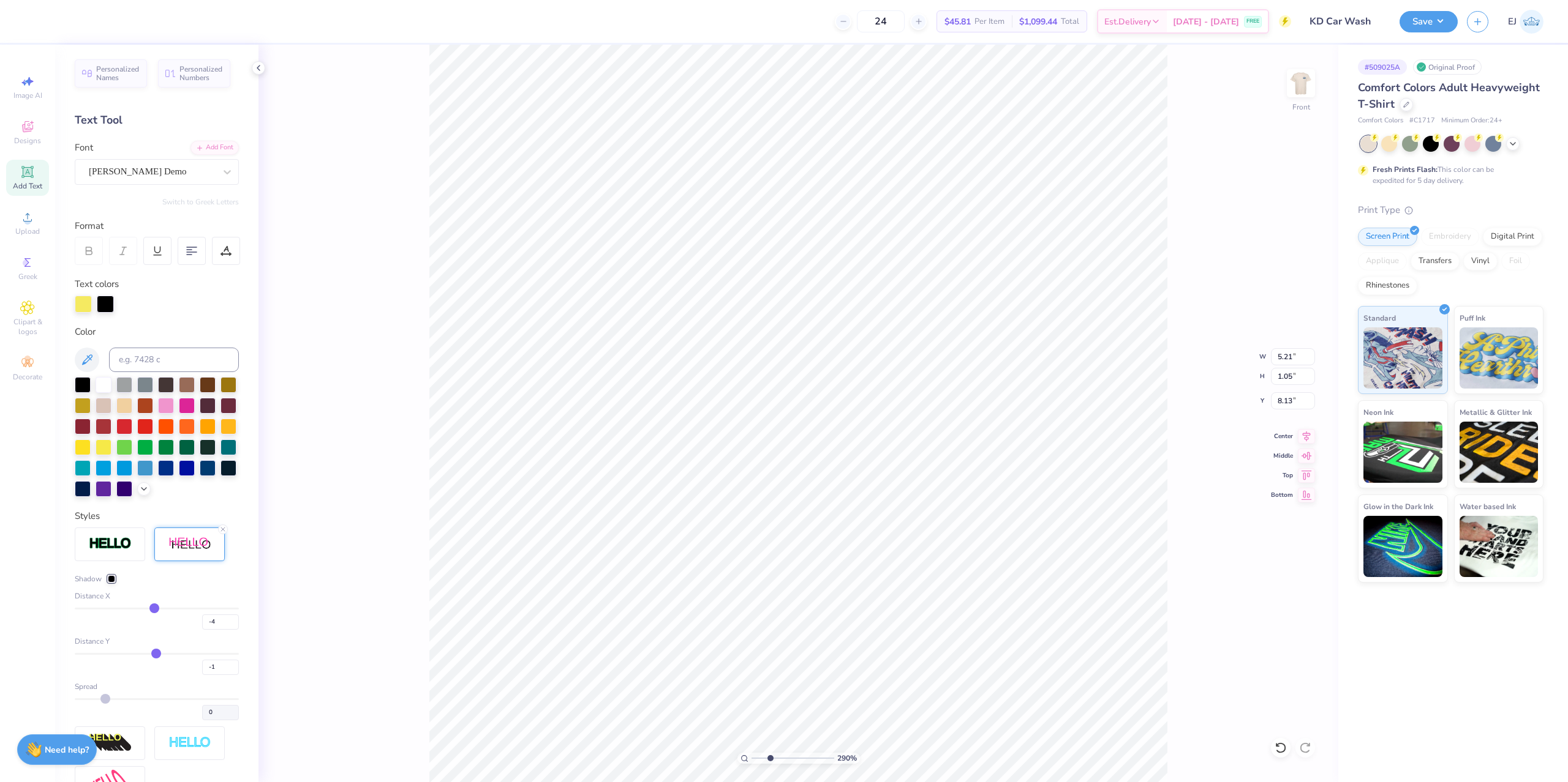
type input "-3"
type input "-2"
click at [156, 609] on input "range" at bounding box center [157, 609] width 164 height 2
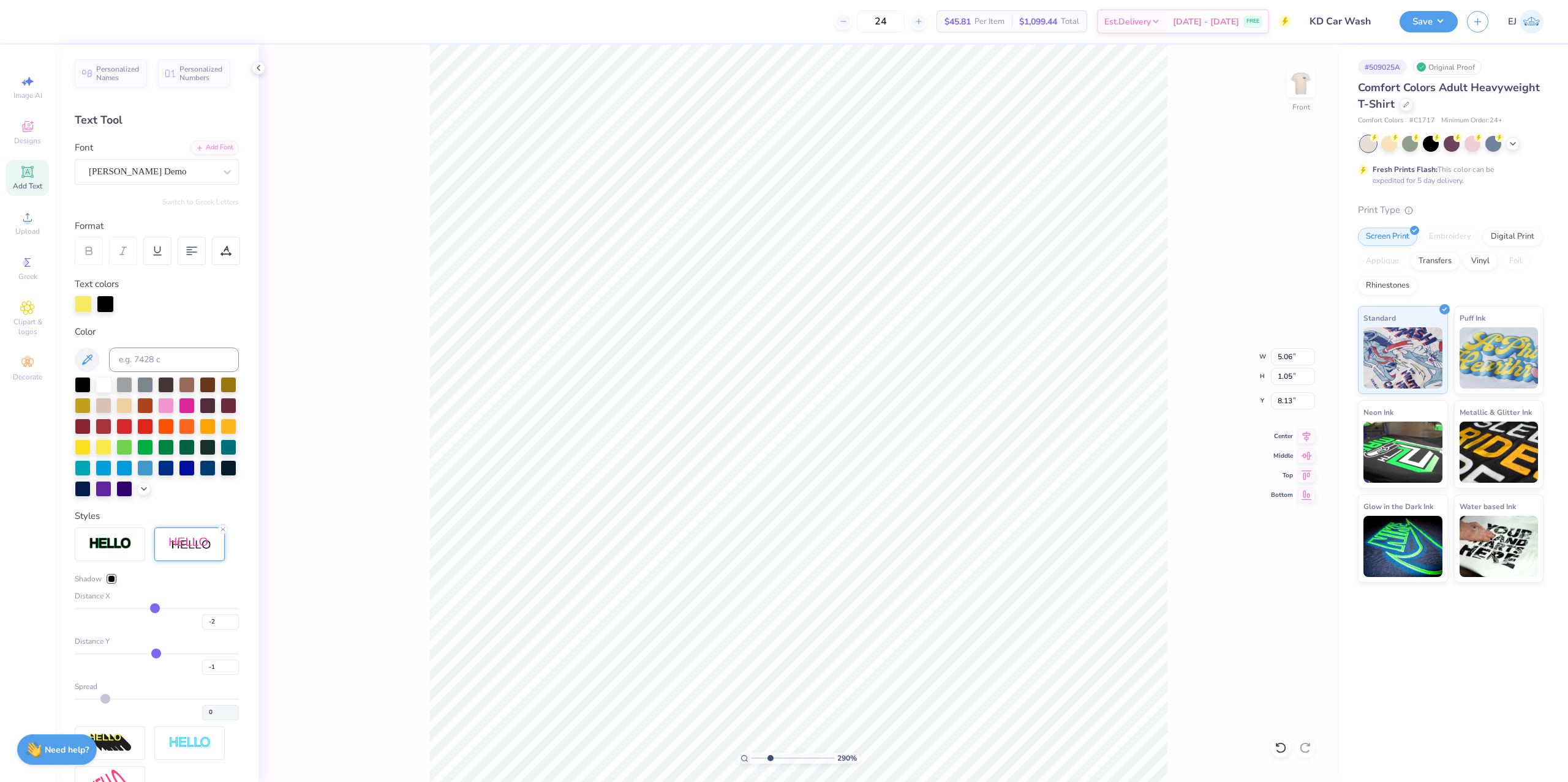
type input "2.82"
type input "0.98"
type input "9.64"
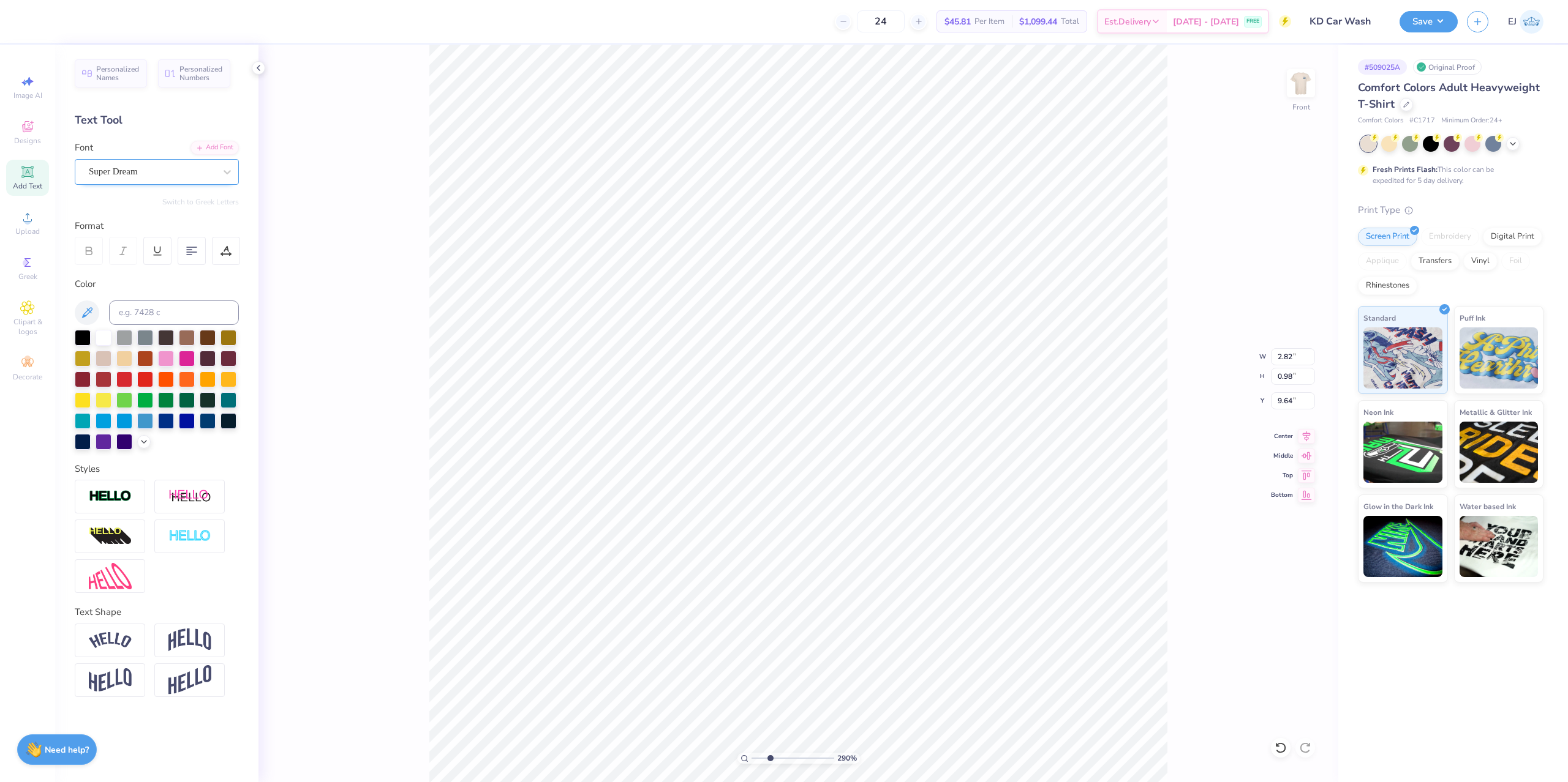
click at [178, 160] on div "Super Dream" at bounding box center [157, 172] width 164 height 26
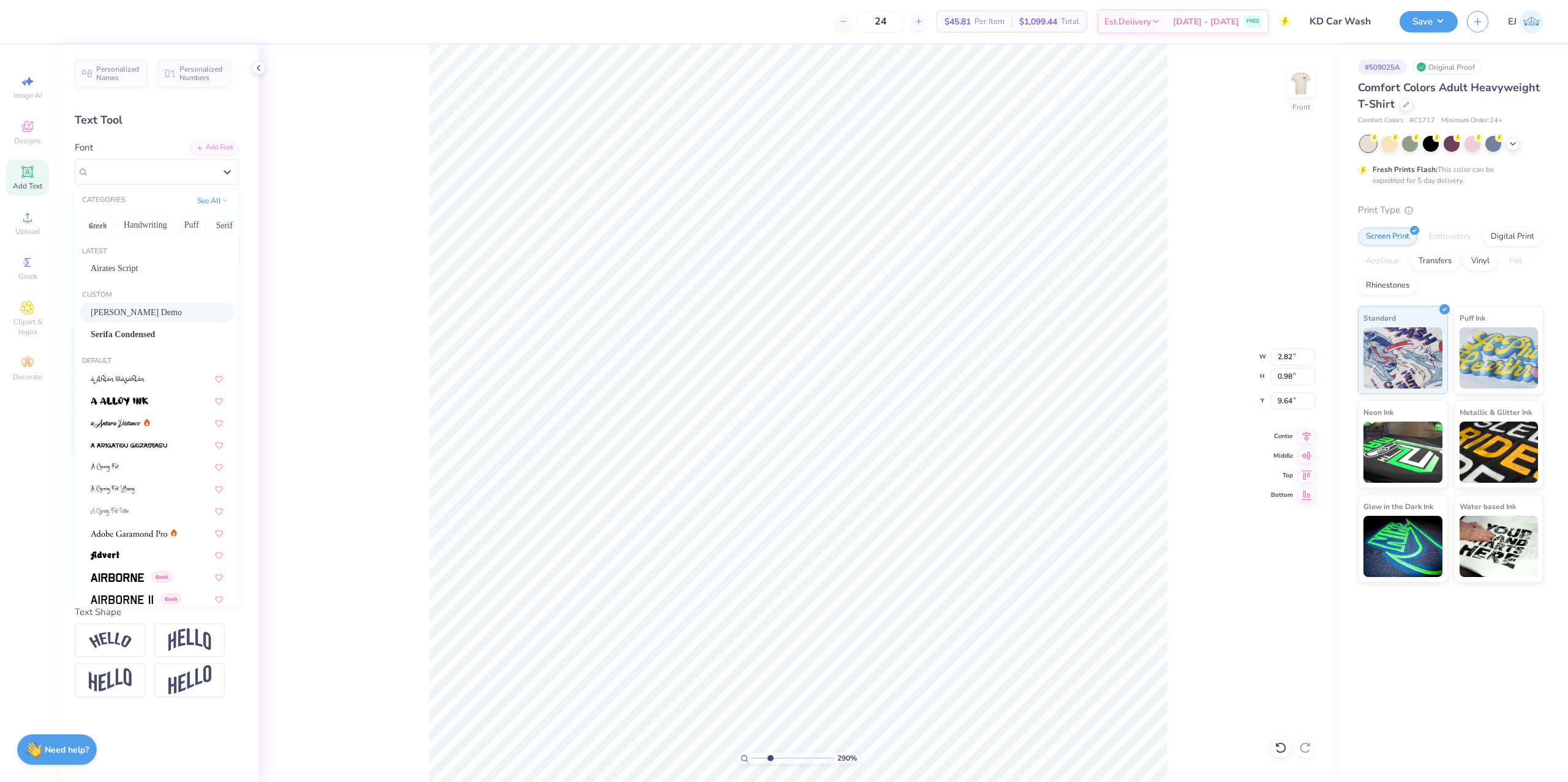
click at [138, 313] on span "[PERSON_NAME] Demo" at bounding box center [136, 312] width 91 height 13
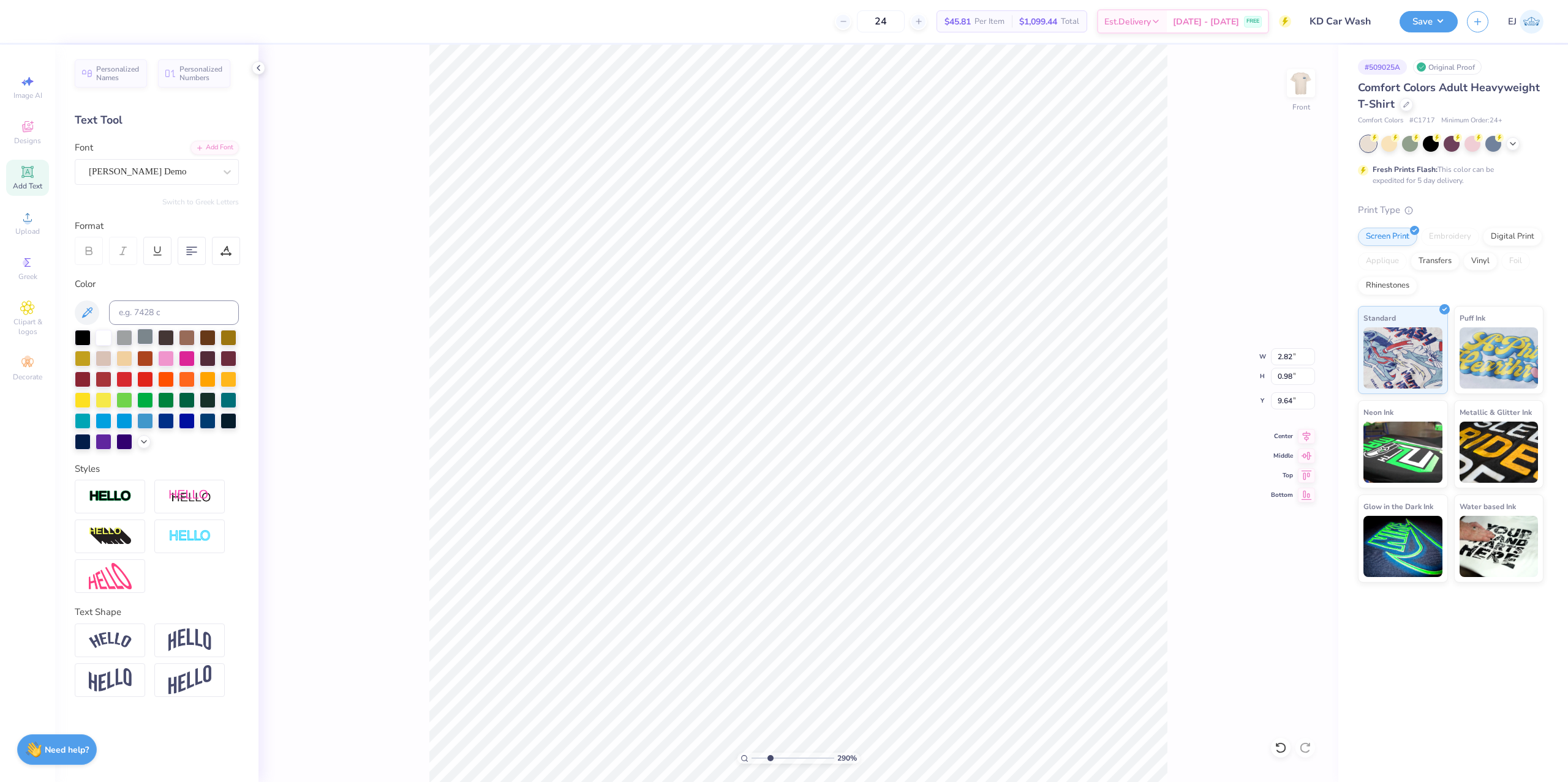
type input "6.01"
type input "1.83"
type input "9.29"
click at [174, 168] on div "[PERSON_NAME] Demo" at bounding box center [152, 171] width 128 height 19
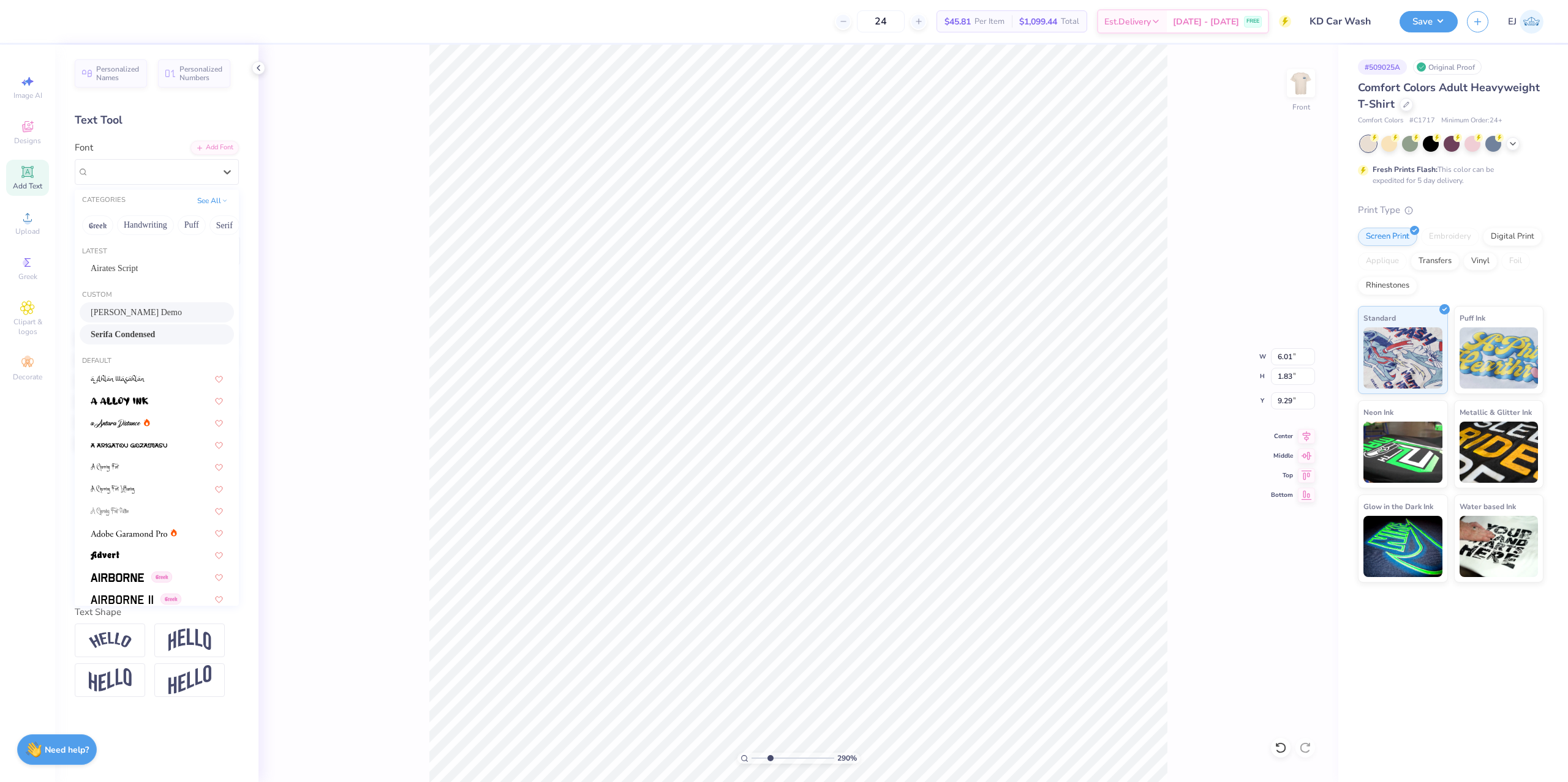
click at [150, 330] on div "Serifa Condensed" at bounding box center [157, 334] width 132 height 13
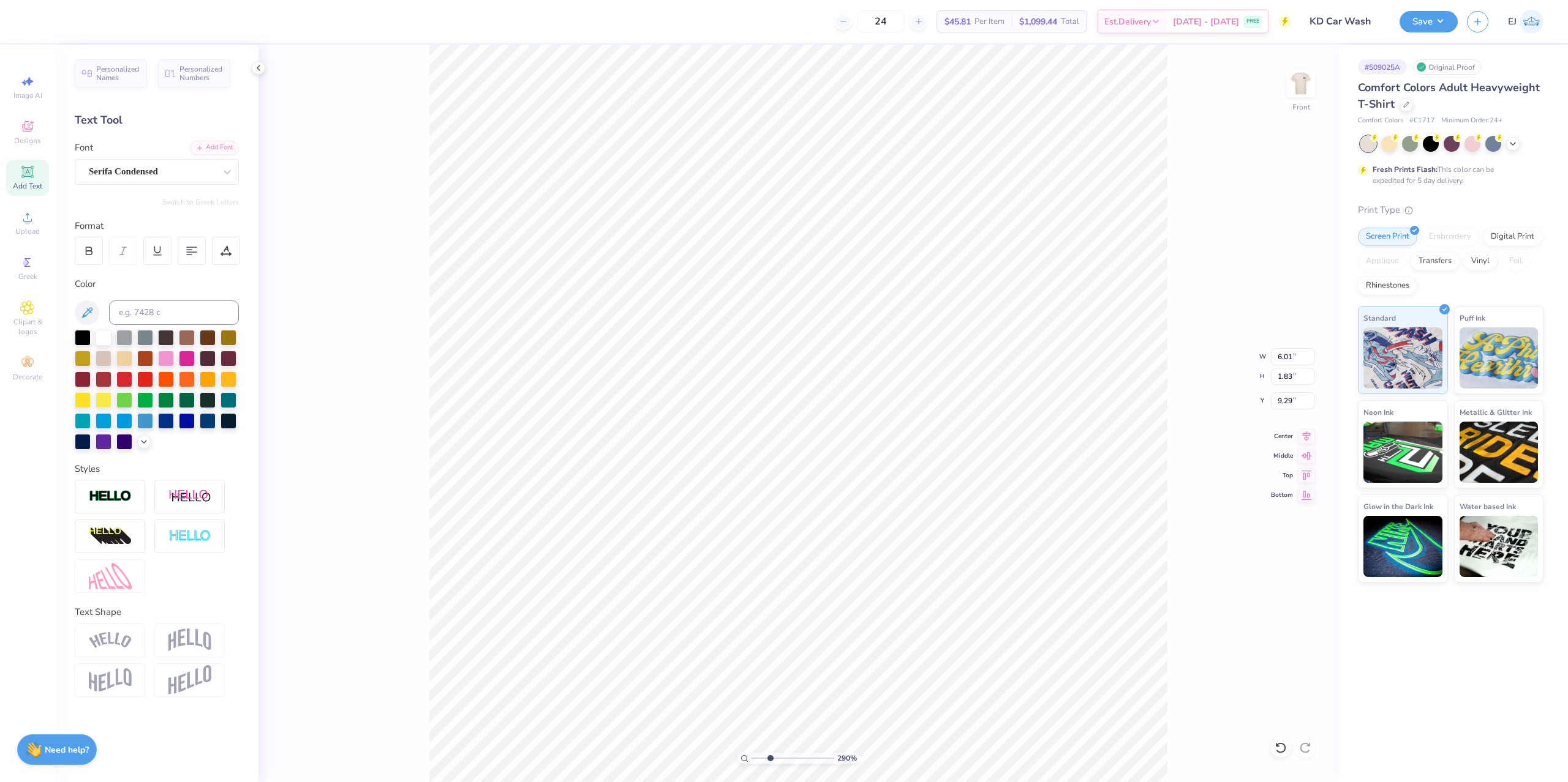
type input "2.47"
type input "0.86"
type input "9.77"
type input "6.02"
type input "1.00"
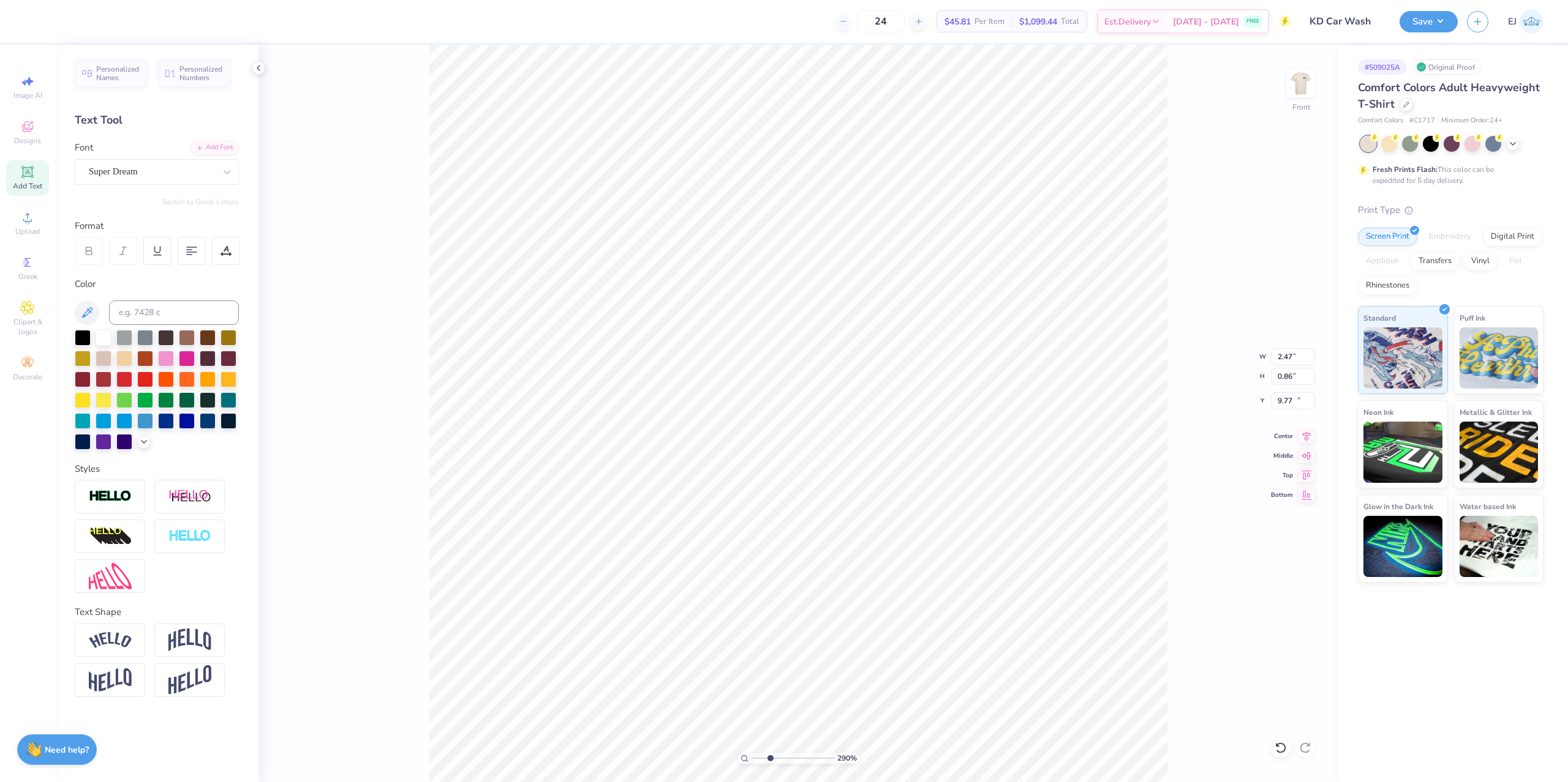
type input "10.72"
click at [144, 165] on div "Super Dream" at bounding box center [152, 171] width 128 height 19
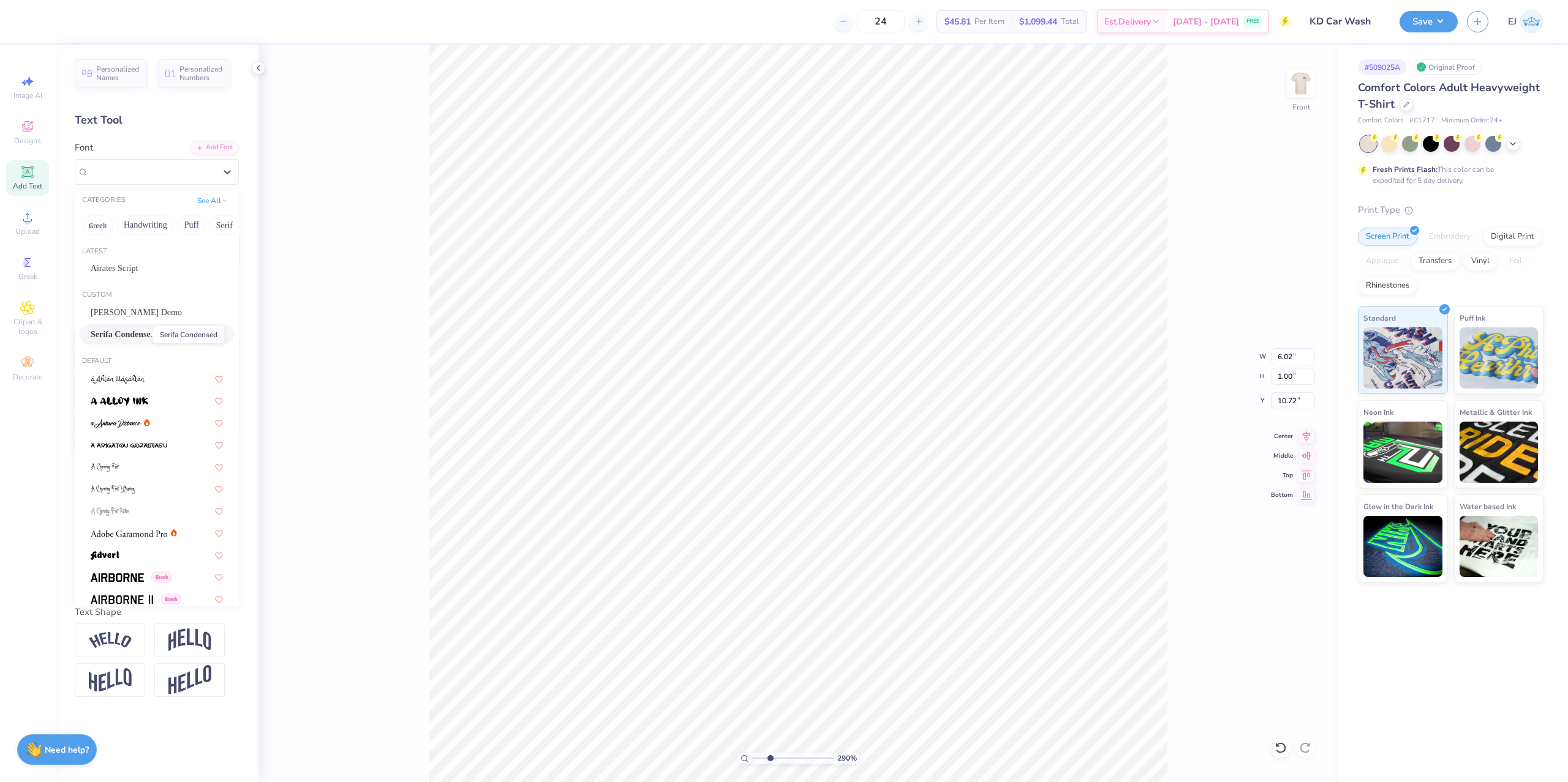
click at [146, 335] on span "Serifa Condensed" at bounding box center [123, 334] width 64 height 13
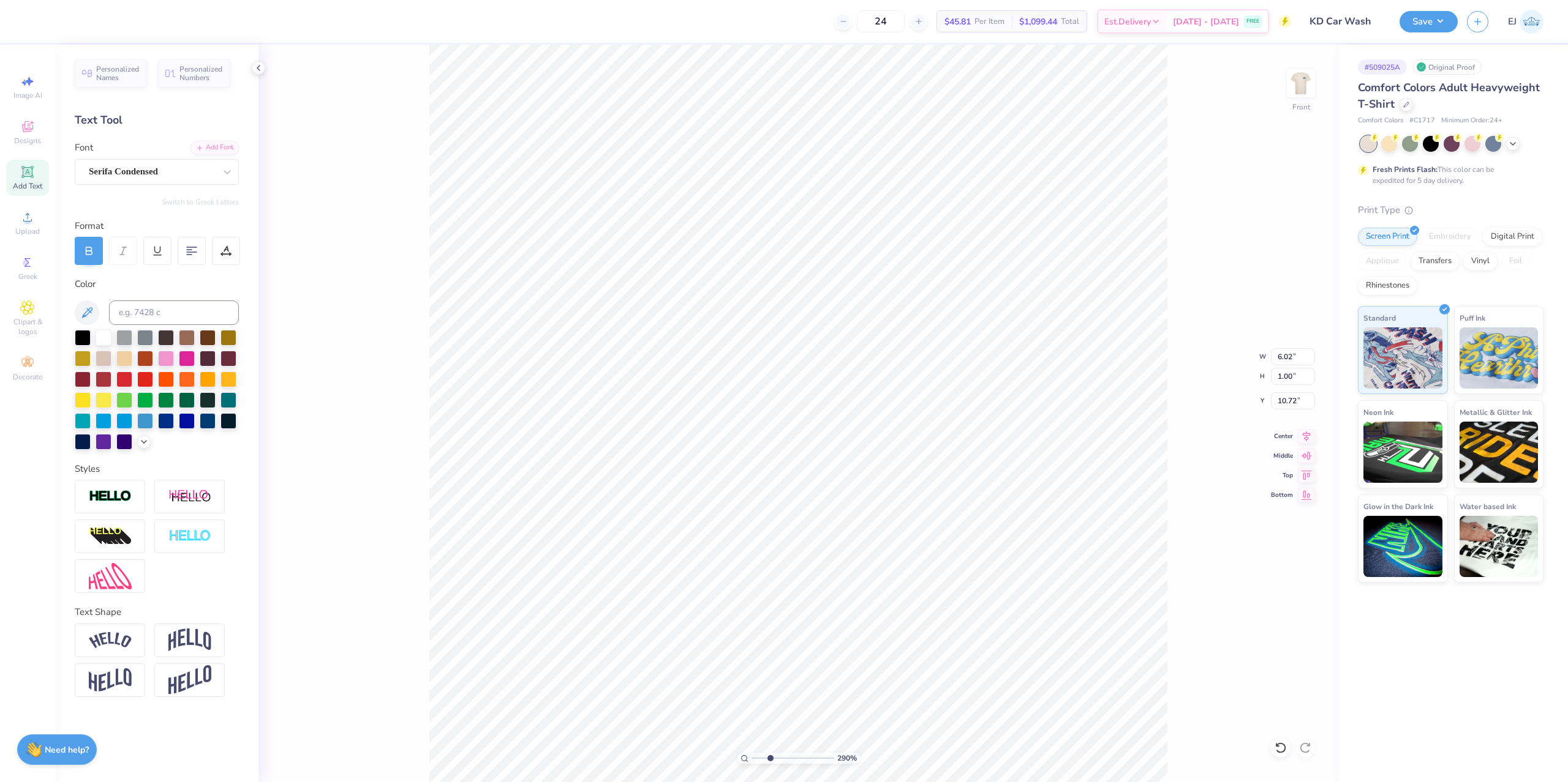
type input "5.14"
type input "0.90"
type input "10.80"
type input "2.47"
type input "0.86"
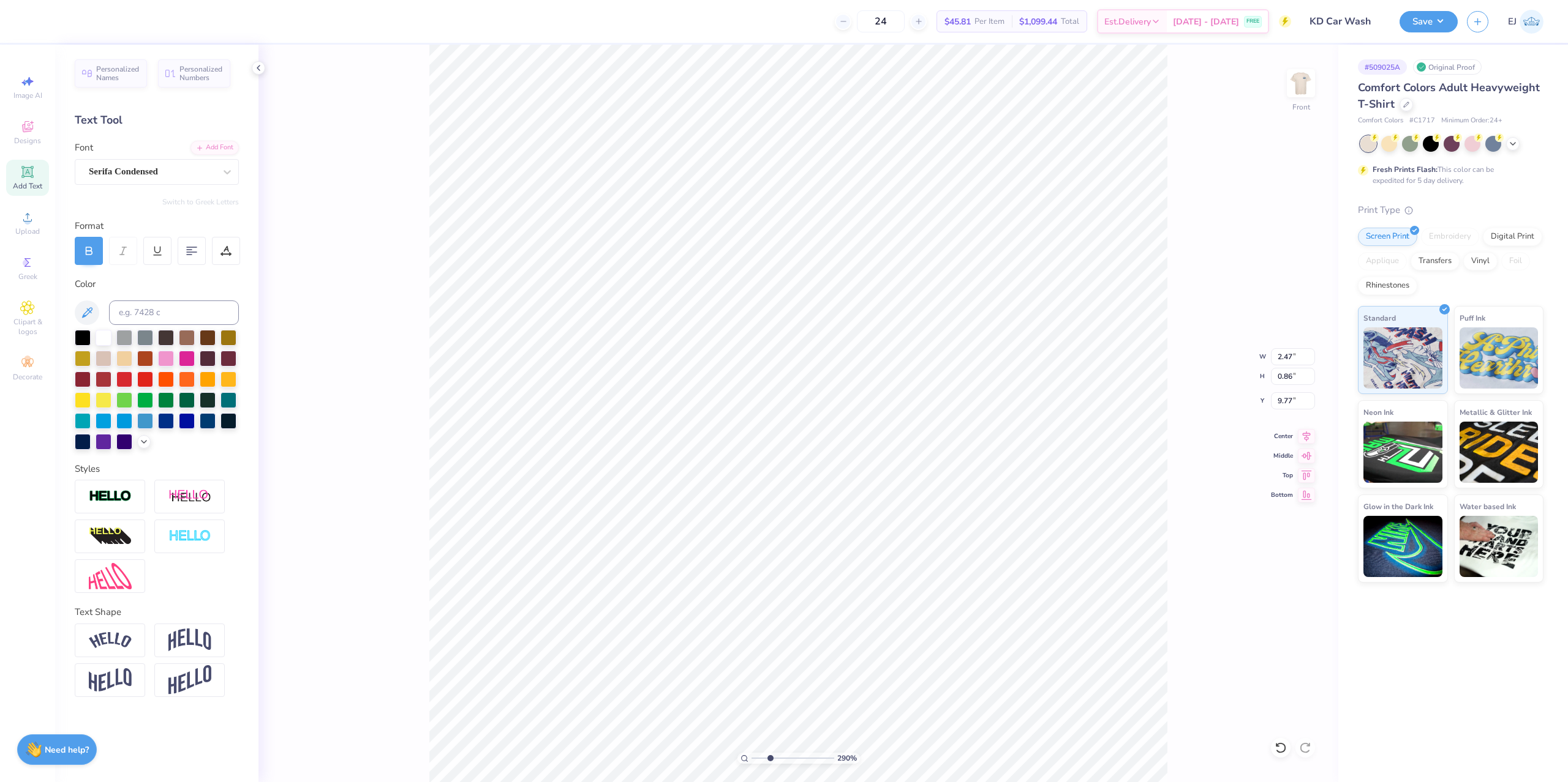
type input "9.78"
type input "14.53"
type input "14.84"
type input "6.33"
type input "2.82"
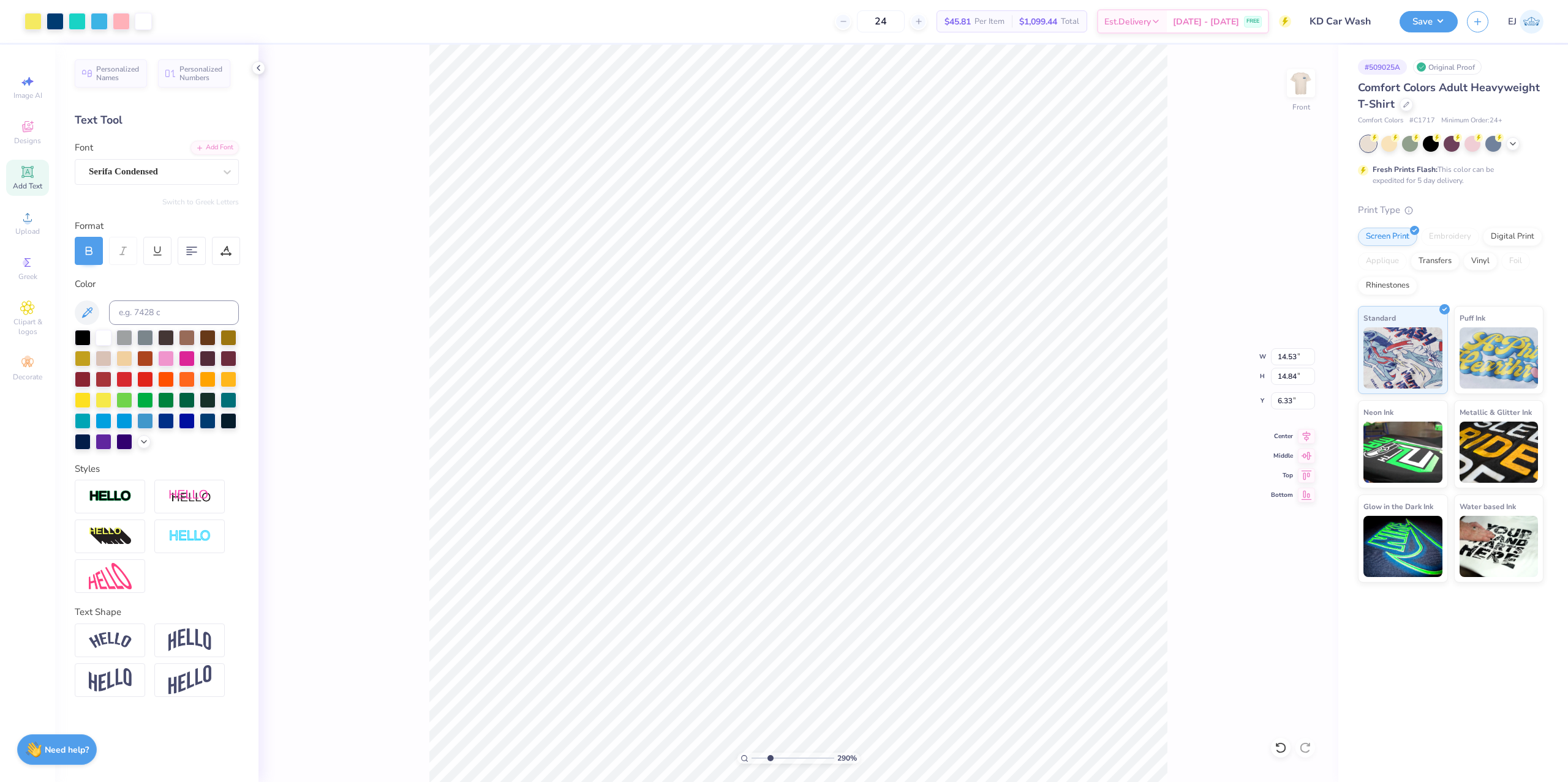
type input "0.87"
type input "12.26"
click at [135, 175] on div "Super Dream" at bounding box center [152, 171] width 128 height 19
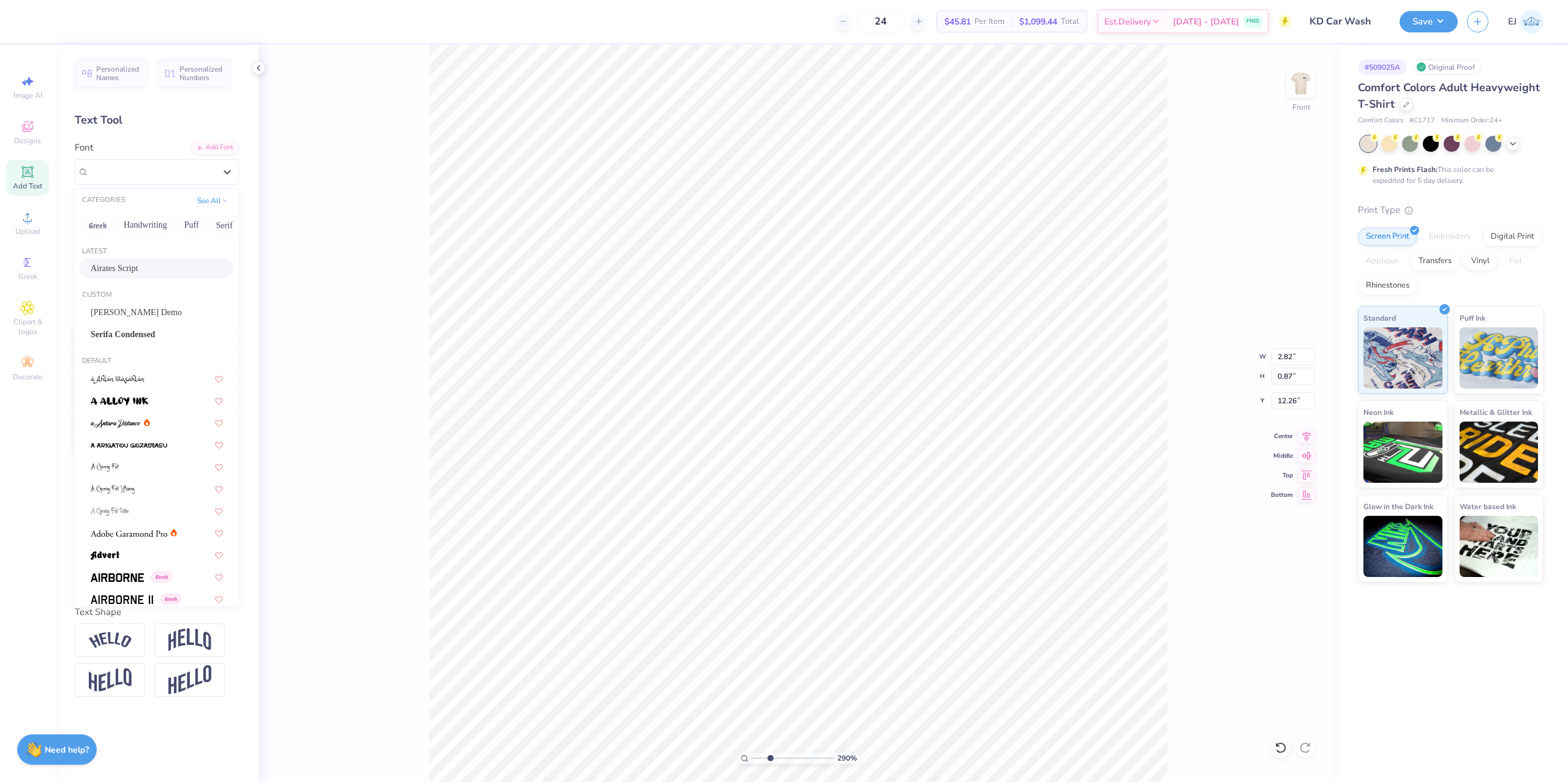
click at [144, 266] on div "Airates Script" at bounding box center [157, 268] width 132 height 13
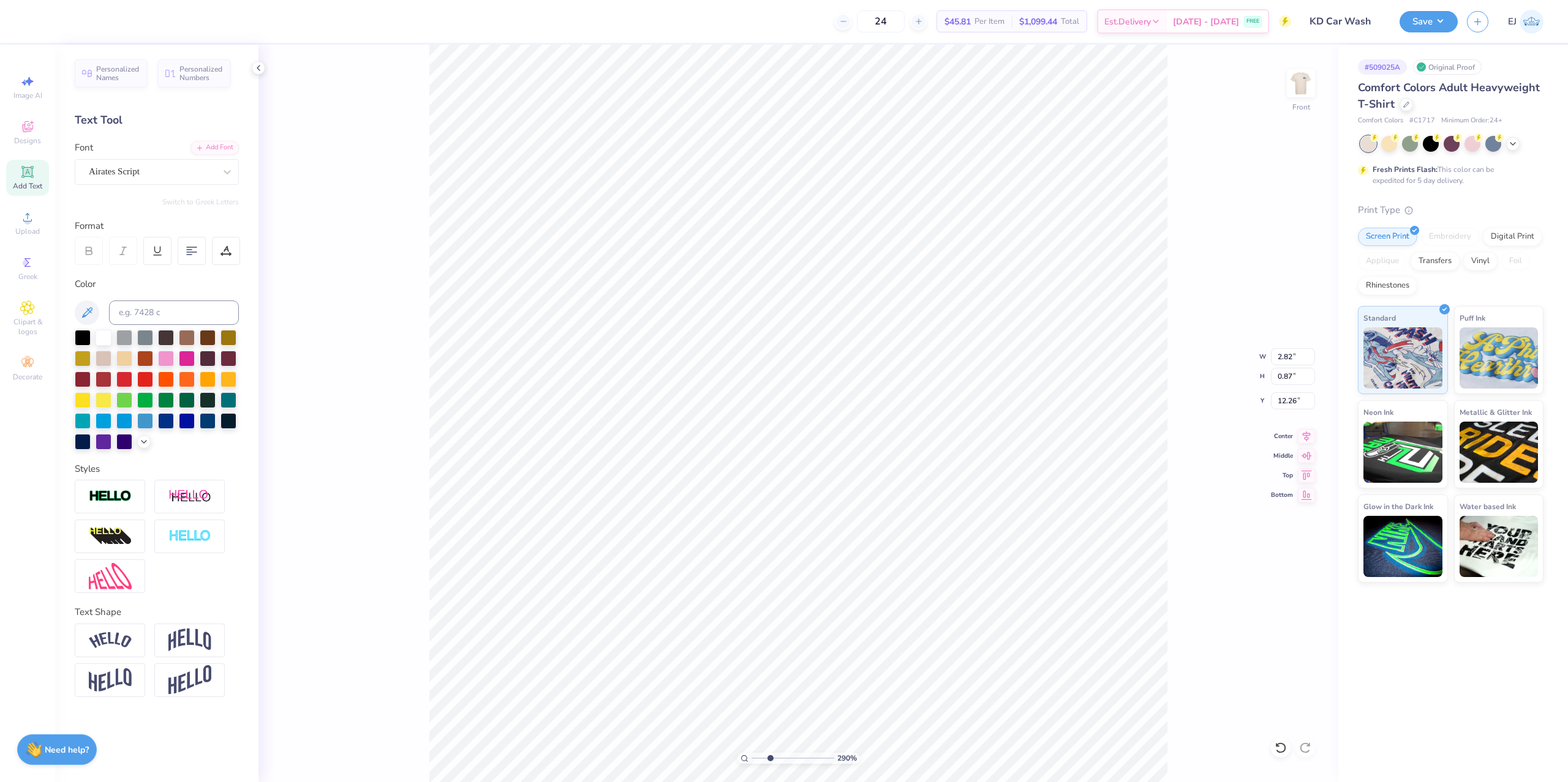
type input "2.42"
type input "12.25"
drag, startPoint x: 769, startPoint y: 755, endPoint x: 708, endPoint y: 757, distance: 61.0
type input "1"
click at [751, 757] on input "range" at bounding box center [792, 758] width 83 height 11
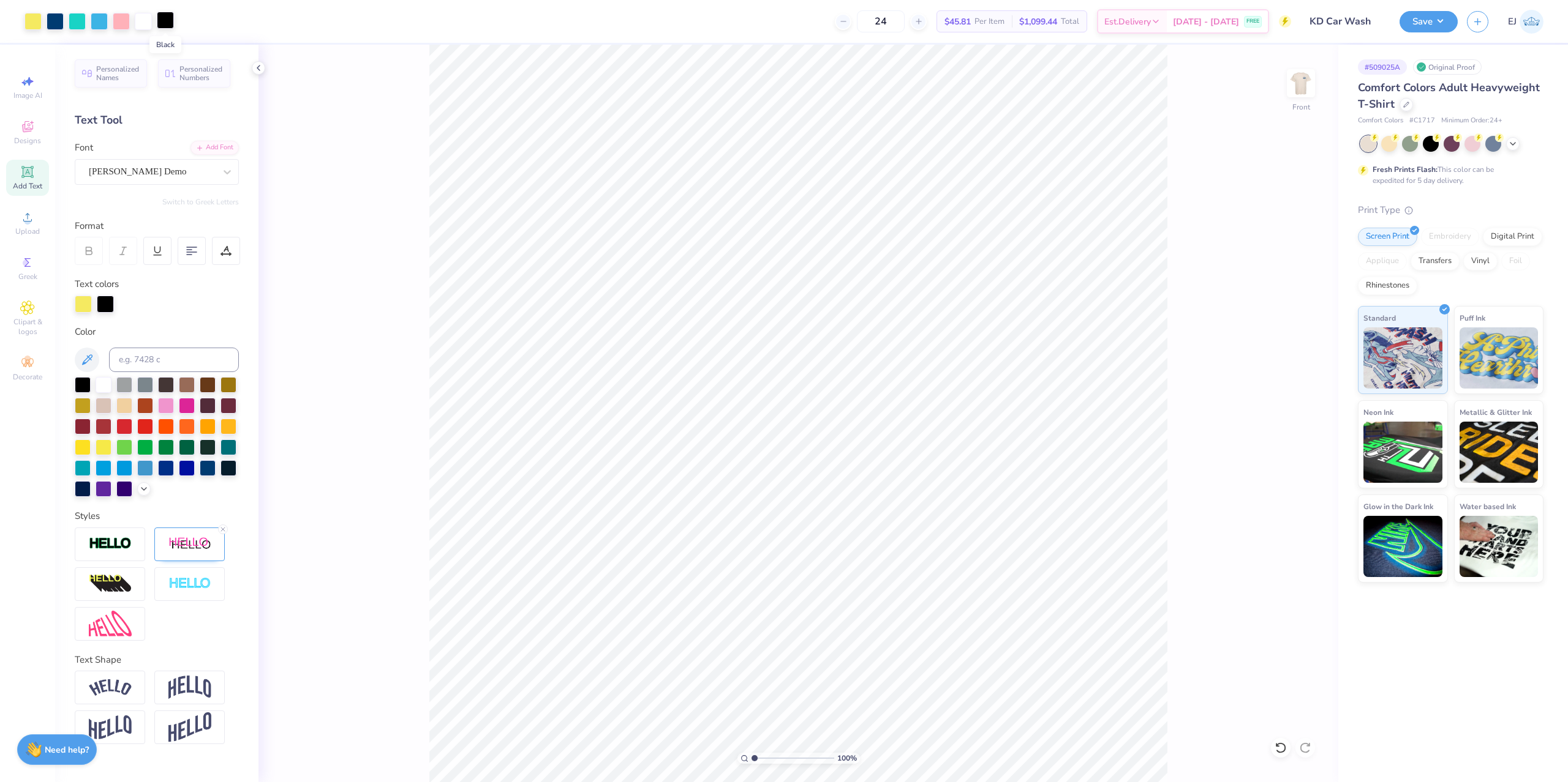
click at [167, 19] on div at bounding box center [165, 20] width 17 height 17
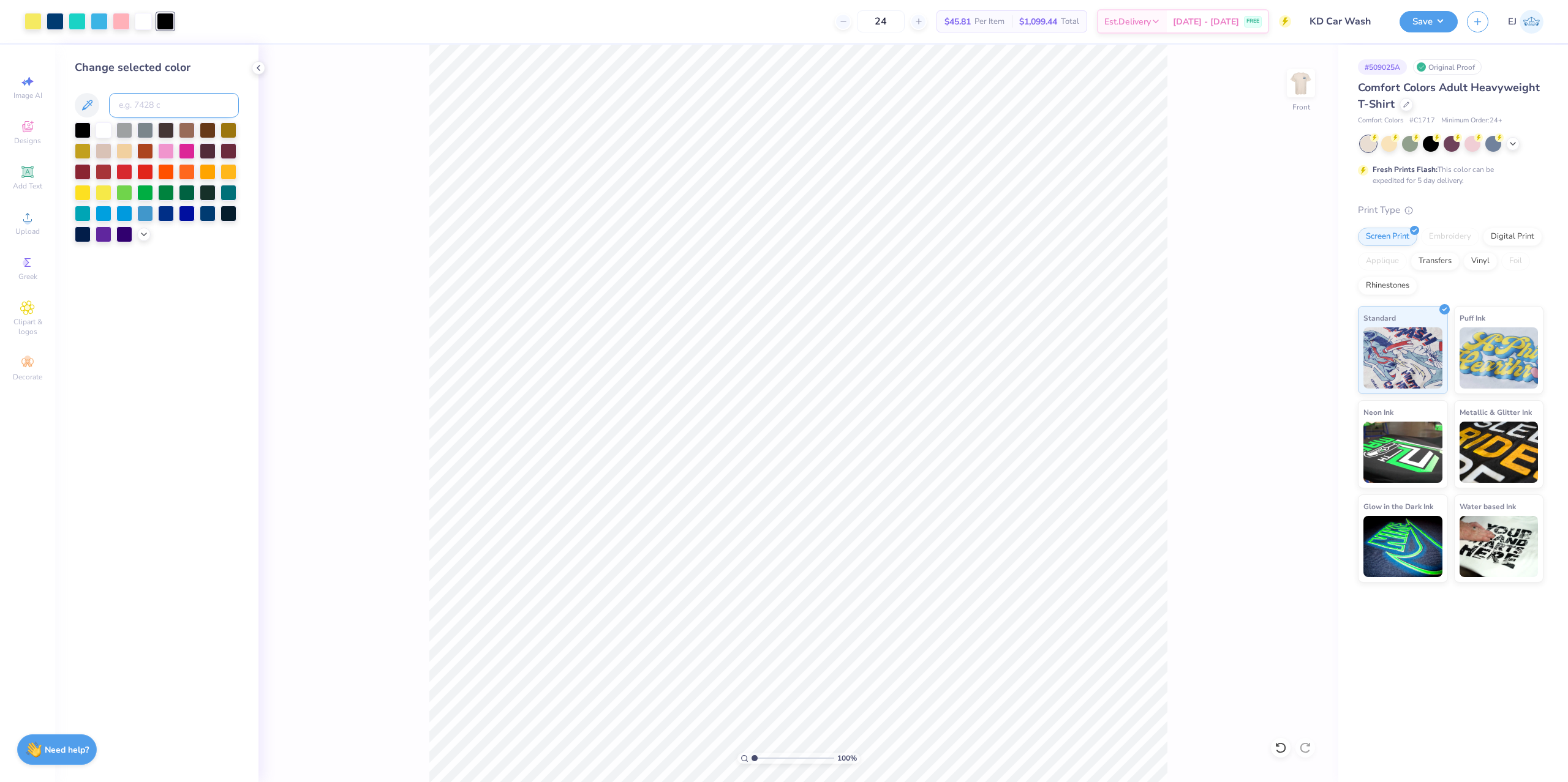
click at [164, 108] on input at bounding box center [174, 105] width 130 height 24
type input "541"
type input "2.97"
click at [770, 757] on input "range" at bounding box center [792, 758] width 83 height 11
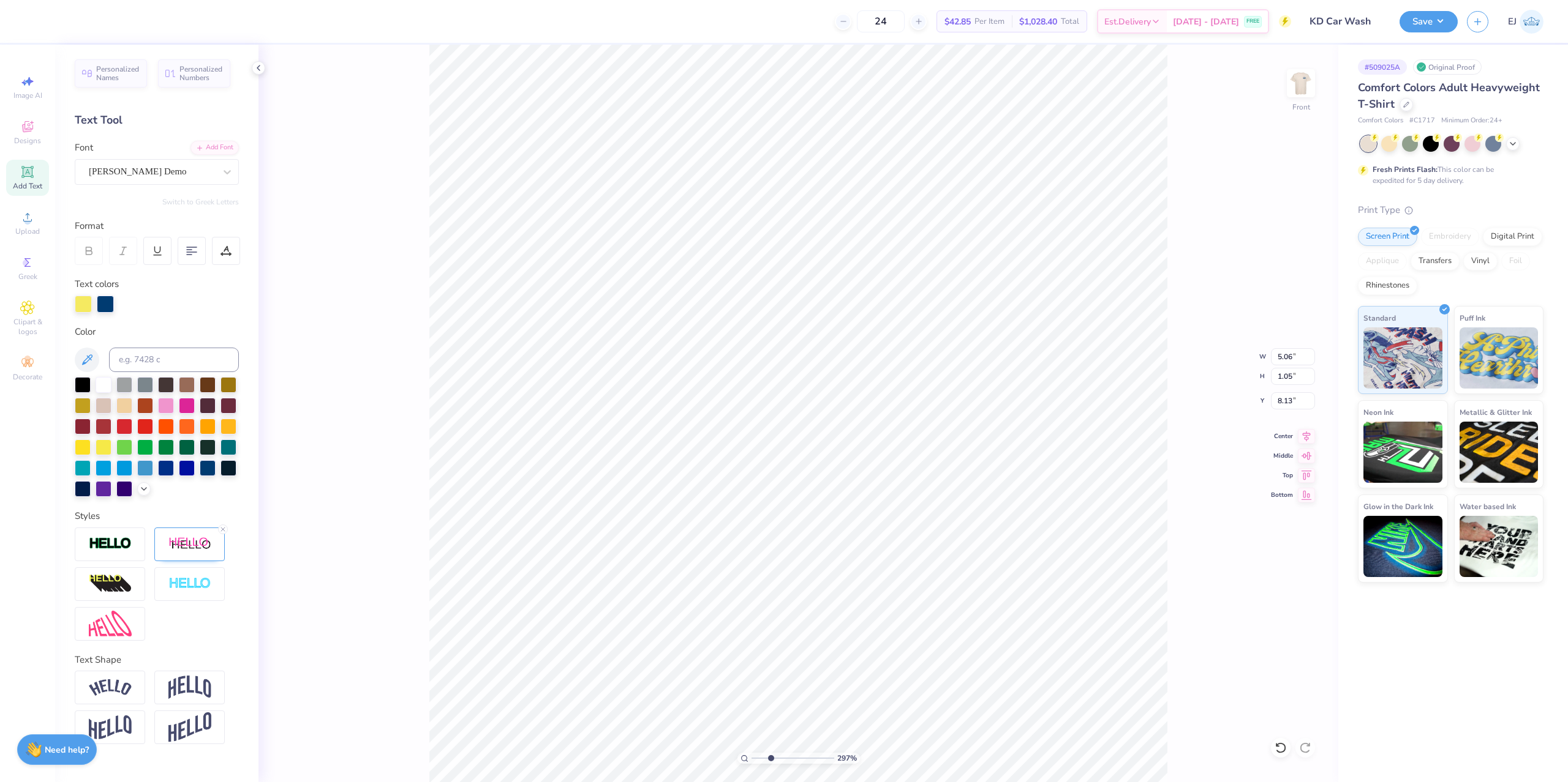
type input "6.15"
type input "1.28"
type input "8.07"
type input "5.48"
type input "1.14"
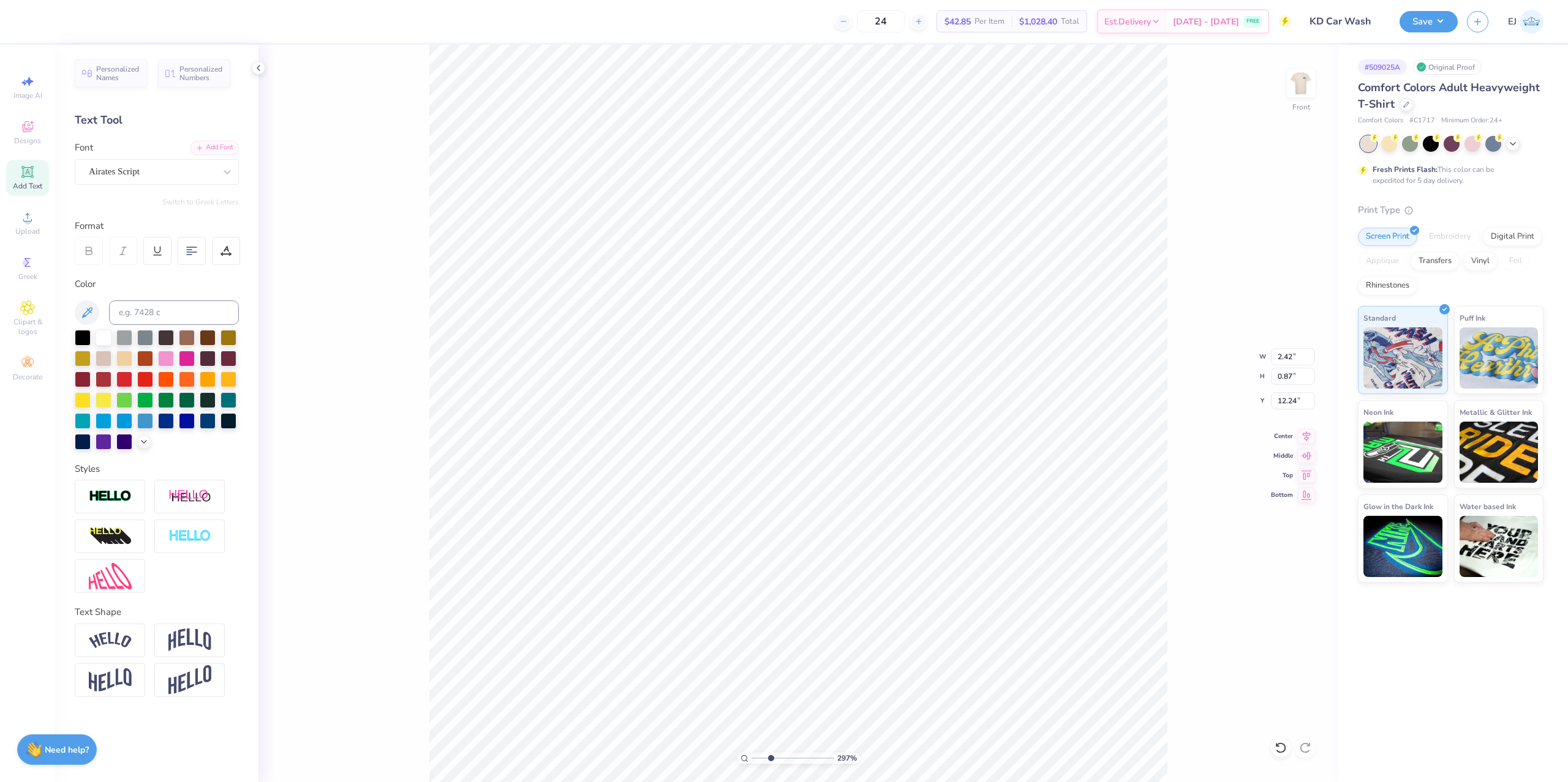
type input "12.24"
drag, startPoint x: 775, startPoint y: 758, endPoint x: 698, endPoint y: 759, distance: 77.0
type input "1"
click at [751, 759] on input "range" at bounding box center [792, 758] width 83 height 11
click at [1278, 357] on input "14.53" at bounding box center [1293, 357] width 44 height 17
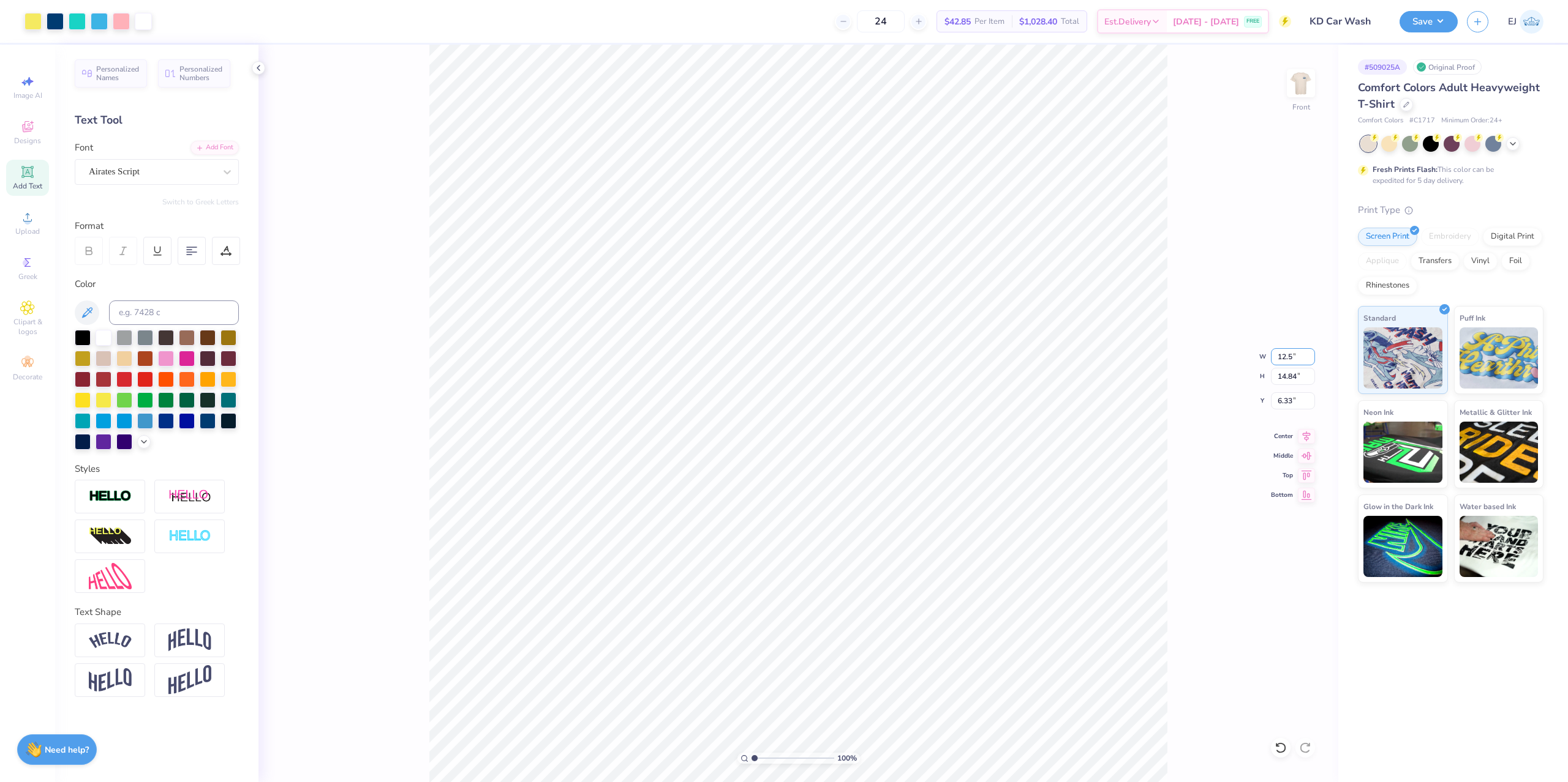
type input "12.50"
type input "12.77"
type input "3.00"
click at [672, 37] on div "Art colors 24 $42.85 Per Item $1,028.40 Total Est. Delivery [DATE] - [DATE] FRE…" at bounding box center [784, 391] width 1568 height 782
click at [1426, 28] on button "Save" at bounding box center [1428, 20] width 58 height 21
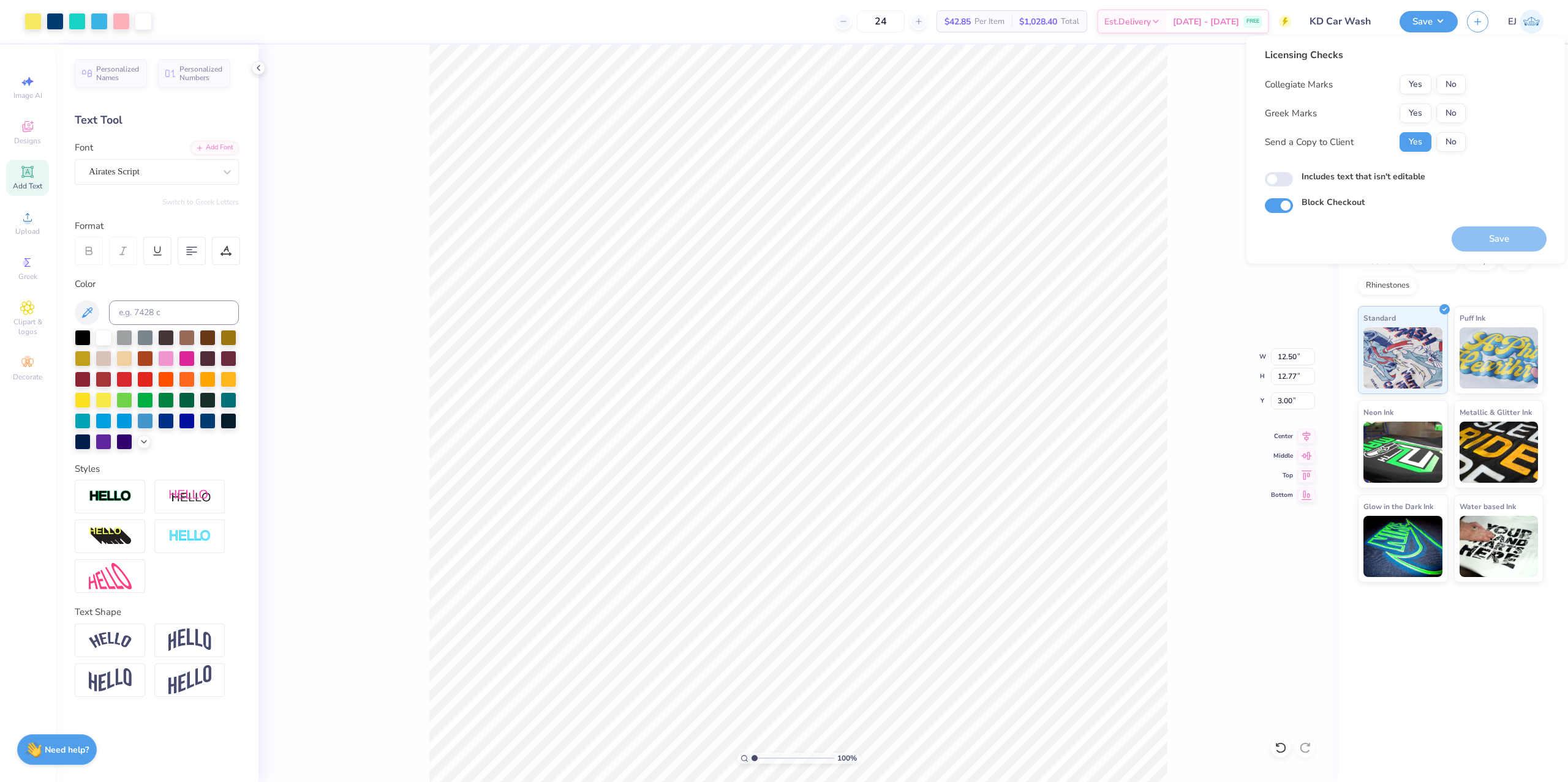
click at [1432, 109] on div "Yes No" at bounding box center [1432, 113] width 66 height 20
click at [1427, 106] on button "Yes" at bounding box center [1415, 113] width 32 height 20
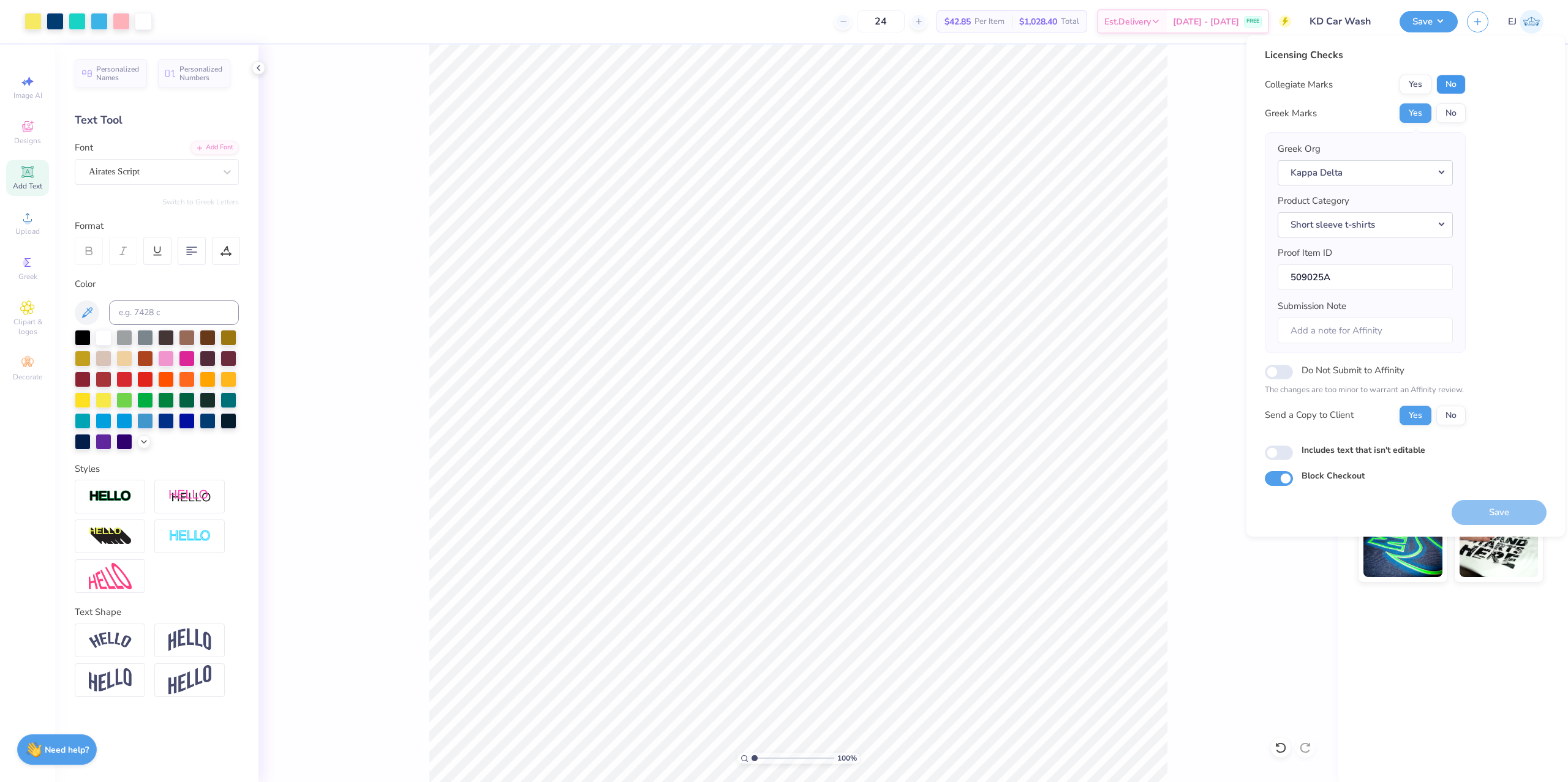
click at [1456, 83] on button "No" at bounding box center [1450, 85] width 29 height 20
drag, startPoint x: 1453, startPoint y: 498, endPoint x: 1476, endPoint y: 501, distance: 23.2
click at [1468, 499] on div "Save" at bounding box center [1498, 505] width 95 height 38
click at [1476, 502] on button "Save" at bounding box center [1498, 512] width 95 height 25
